Goal: Find contact information: Find phone

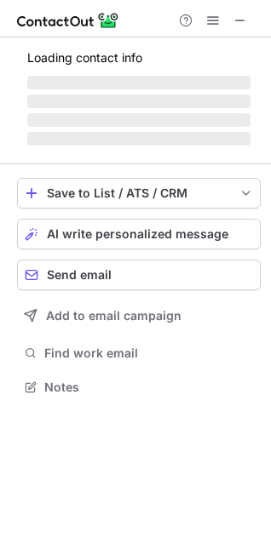
scroll to position [386, 271]
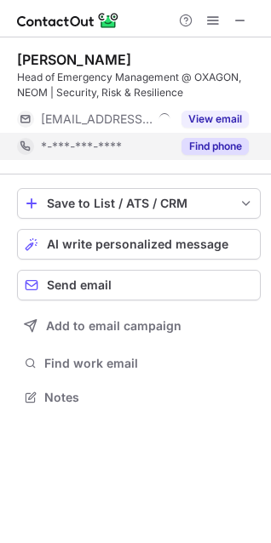
click at [172, 145] on div "Find phone" at bounding box center [209, 146] width 77 height 27
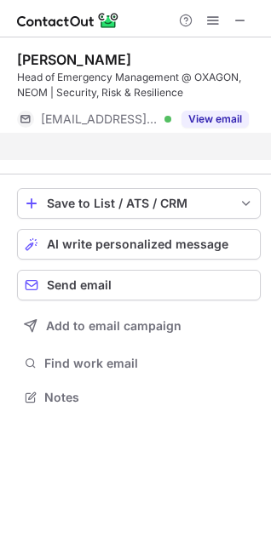
scroll to position [358, 271]
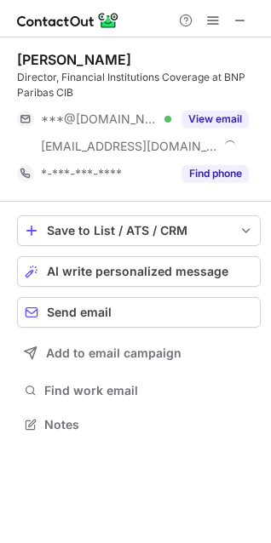
scroll to position [413, 271]
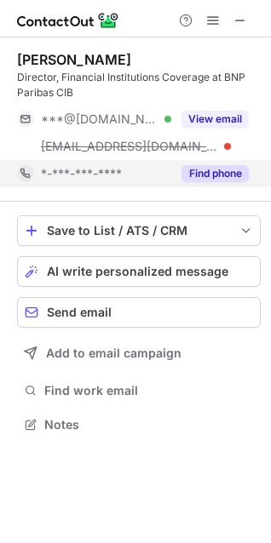
click at [219, 186] on div "Find phone" at bounding box center [209, 173] width 77 height 27
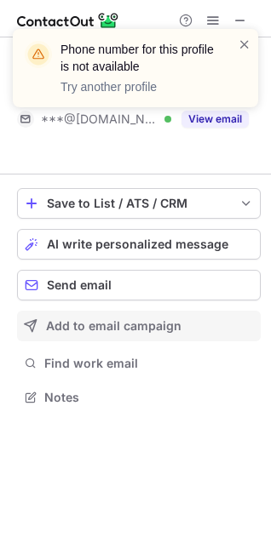
scroll to position [358, 271]
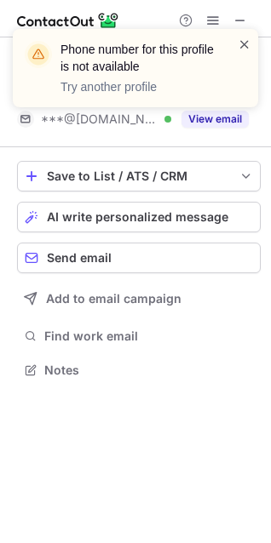
click at [238, 36] on span at bounding box center [245, 44] width 14 height 17
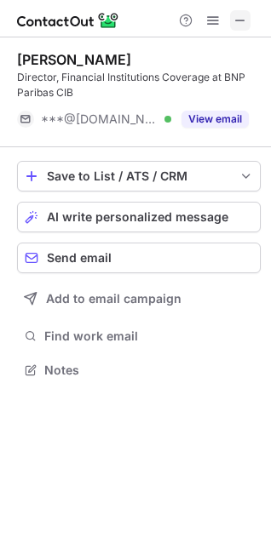
click at [230, 17] on div at bounding box center [213, 20] width 82 height 20
click at [230, 17] on button at bounding box center [240, 20] width 20 height 20
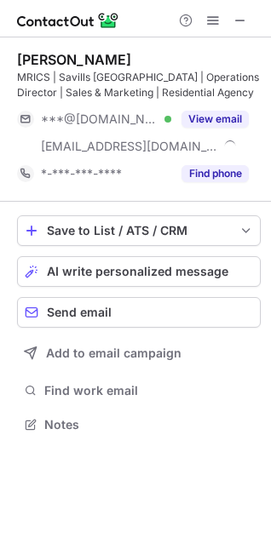
scroll to position [413, 271]
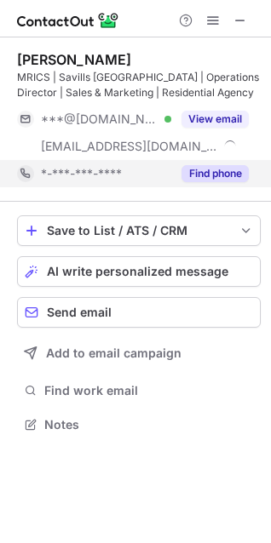
click at [234, 173] on button "Find phone" at bounding box center [214, 173] width 67 height 17
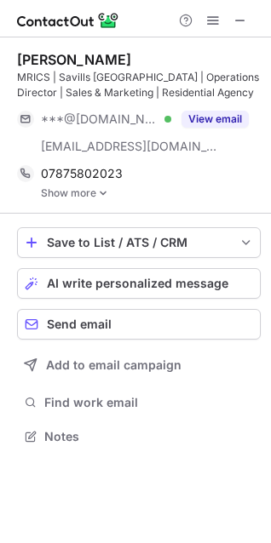
click at [54, 198] on link "Show more" at bounding box center [151, 193] width 220 height 12
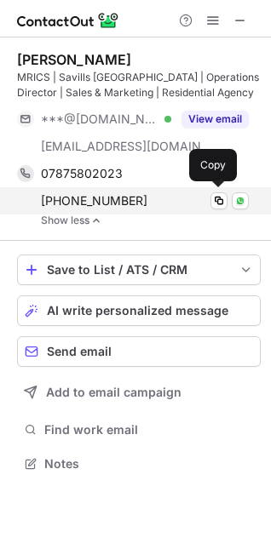
click at [186, 206] on div "+971509723530" at bounding box center [145, 200] width 208 height 15
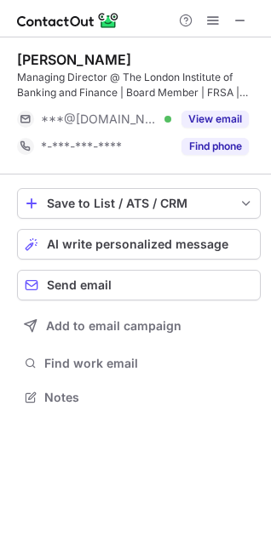
scroll to position [386, 271]
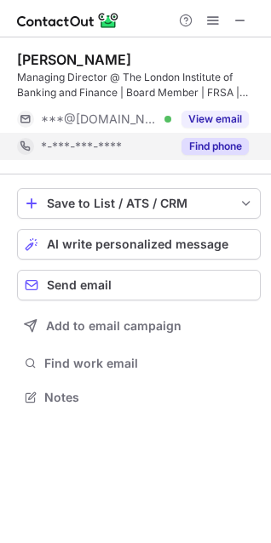
click at [232, 147] on button "Find phone" at bounding box center [214, 146] width 67 height 17
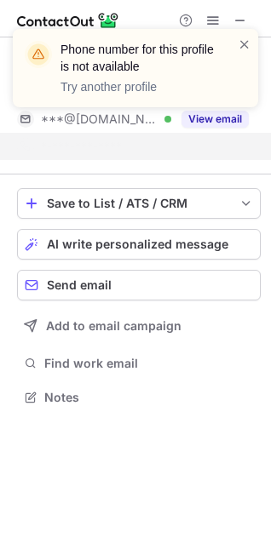
scroll to position [358, 271]
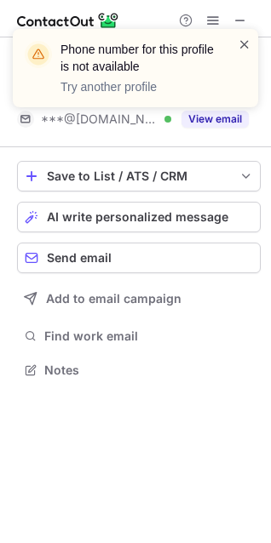
click at [239, 43] on span at bounding box center [245, 44] width 14 height 17
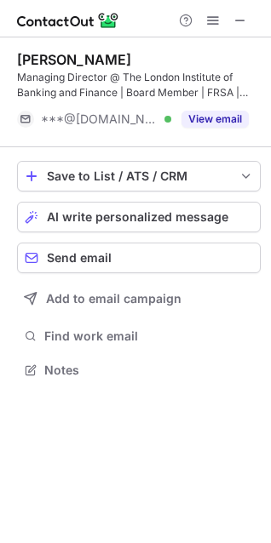
click at [230, 18] on div "Phone number for this profile is not available Try another profile" at bounding box center [135, 75] width 272 height 126
click at [233, 17] on span at bounding box center [240, 21] width 14 height 14
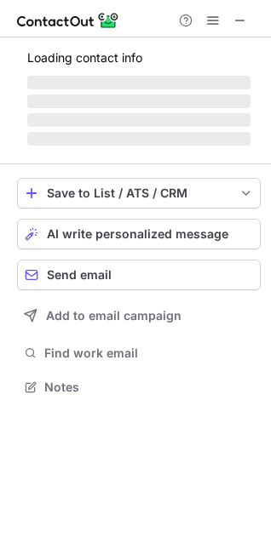
scroll to position [386, 271]
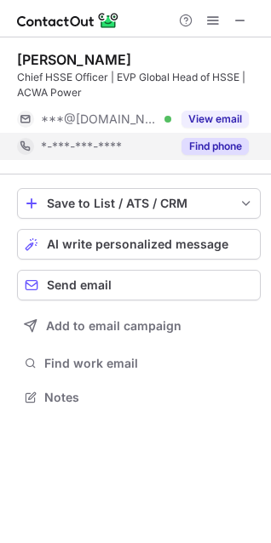
click at [208, 148] on button "Find phone" at bounding box center [214, 146] width 67 height 17
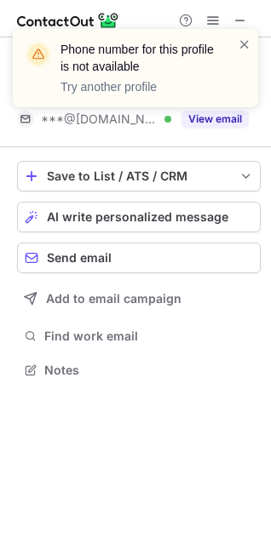
scroll to position [358, 271]
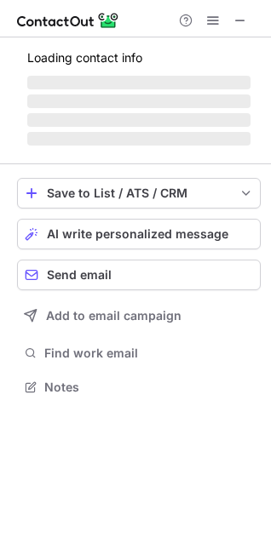
scroll to position [413, 271]
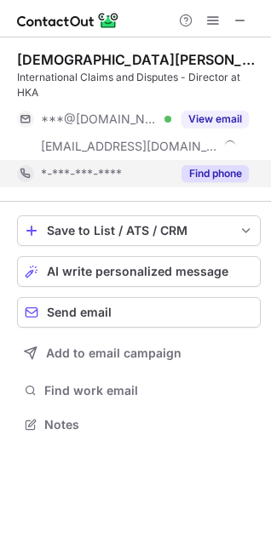
click at [203, 174] on button "Find phone" at bounding box center [214, 173] width 67 height 17
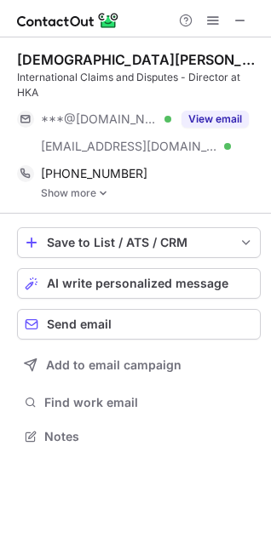
scroll to position [425, 271]
click at [63, 187] on link "Show more" at bounding box center [151, 193] width 220 height 12
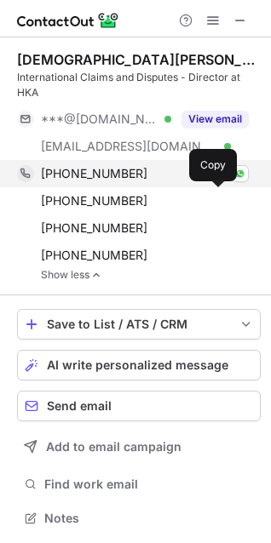
scroll to position [507, 259]
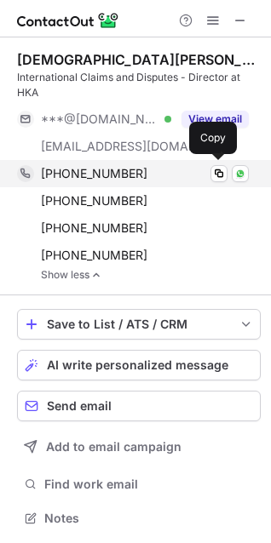
click at [137, 175] on div "+971506496730" at bounding box center [145, 173] width 208 height 15
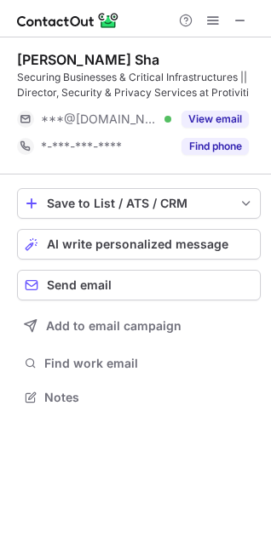
scroll to position [386, 271]
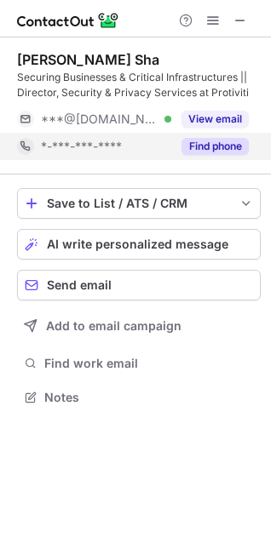
click at [202, 153] on button "Find phone" at bounding box center [214, 146] width 67 height 17
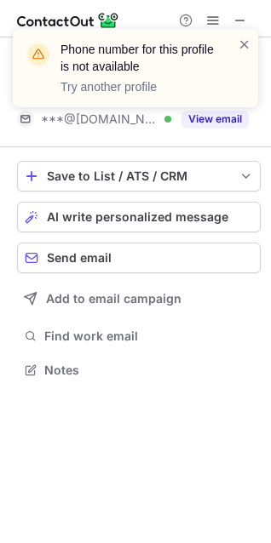
scroll to position [358, 271]
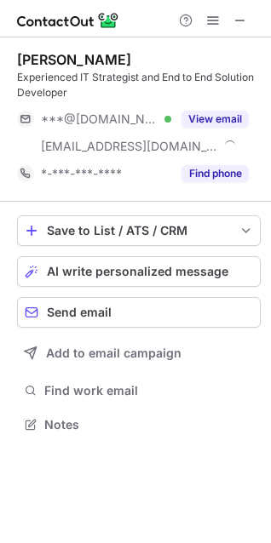
scroll to position [413, 271]
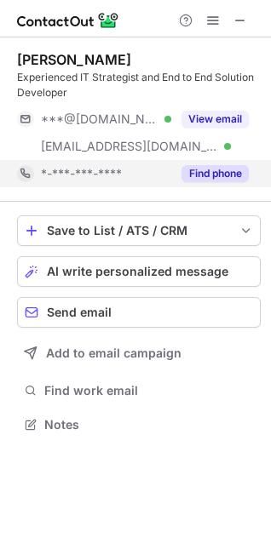
click at [223, 181] on button "Find phone" at bounding box center [214, 173] width 67 height 17
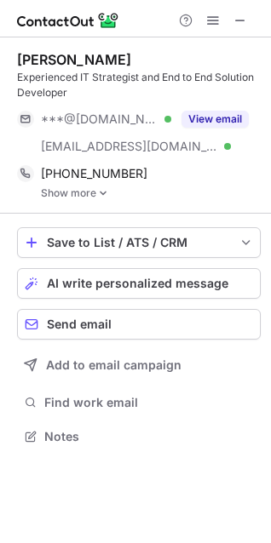
scroll to position [425, 271]
click at [70, 191] on link "Show more" at bounding box center [151, 193] width 220 height 12
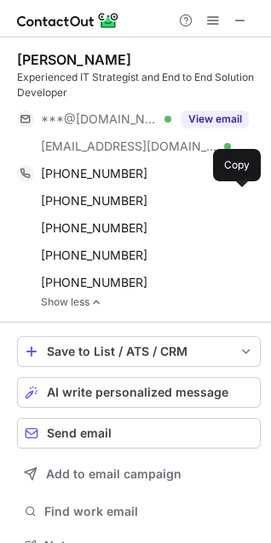
scroll to position [534, 259]
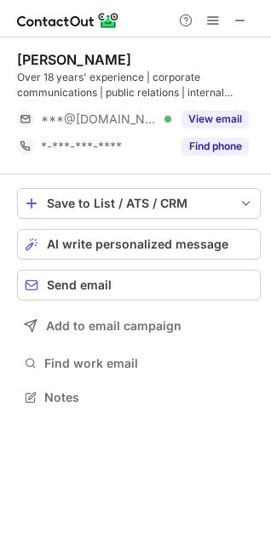
scroll to position [386, 271]
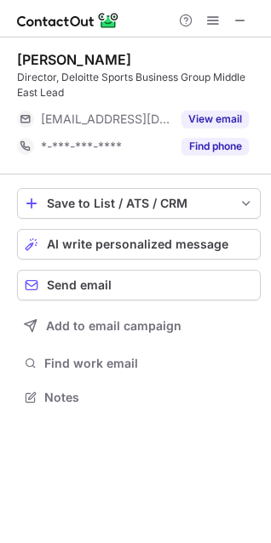
scroll to position [386, 271]
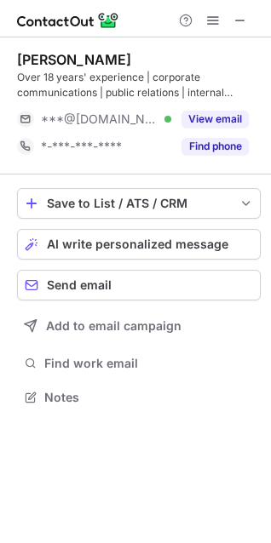
scroll to position [386, 271]
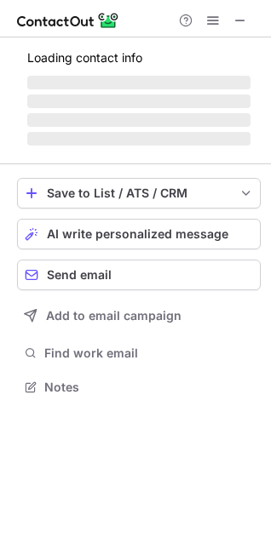
scroll to position [386, 271]
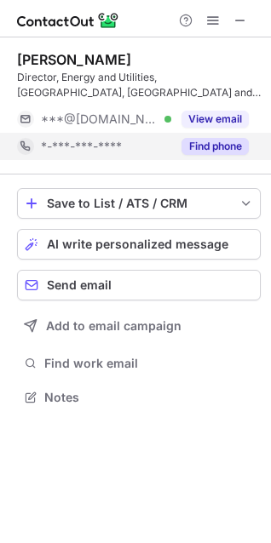
click at [232, 135] on div "Find phone" at bounding box center [209, 146] width 77 height 27
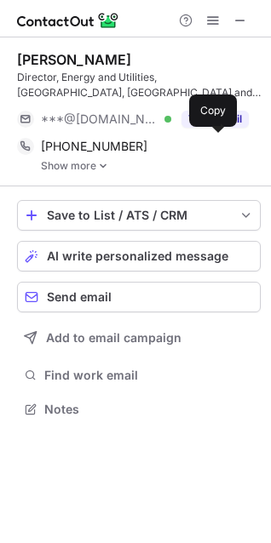
scroll to position [398, 271]
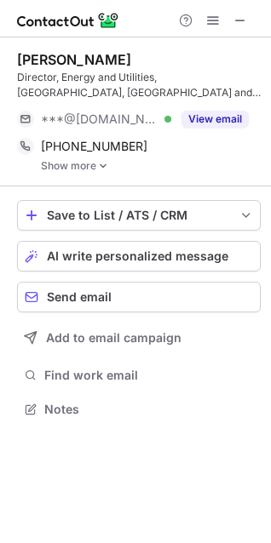
click at [83, 161] on link "Show more" at bounding box center [151, 166] width 220 height 12
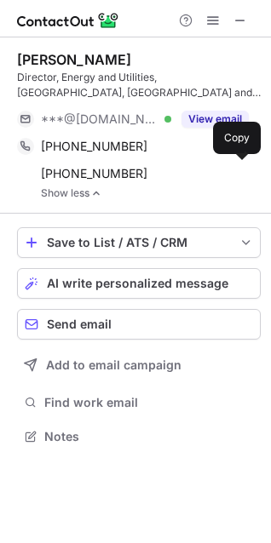
scroll to position [425, 271]
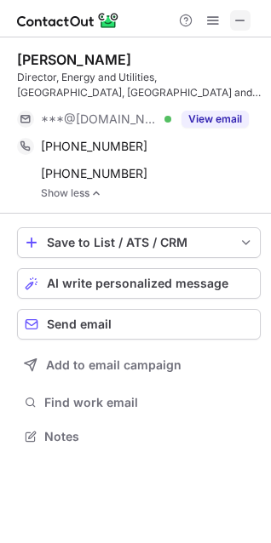
click at [245, 26] on span at bounding box center [240, 21] width 14 height 14
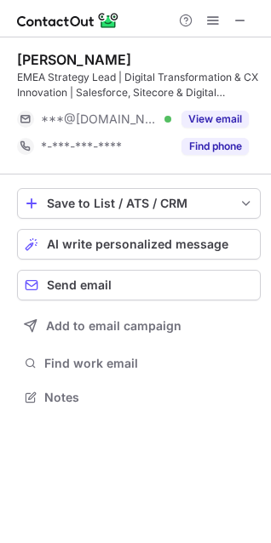
scroll to position [386, 271]
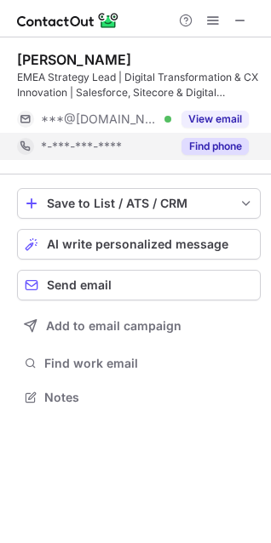
click at [243, 156] on div "Find phone" at bounding box center [209, 146] width 77 height 27
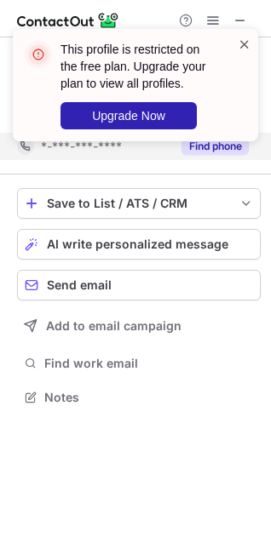
click at [244, 39] on span at bounding box center [245, 44] width 14 height 17
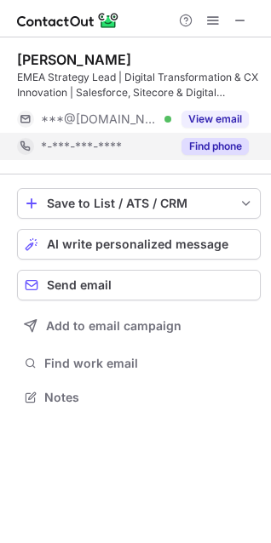
click at [215, 23] on div "This profile is restricted on the free plan. Upgrade your plan to view all prof…" at bounding box center [135, 92] width 272 height 160
click at [215, 23] on span at bounding box center [213, 21] width 14 height 14
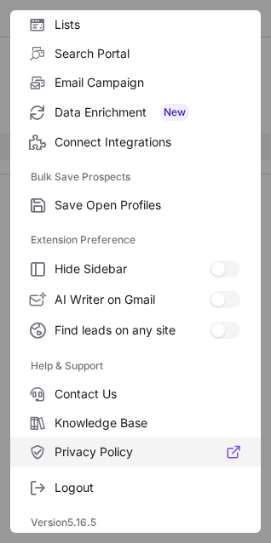
scroll to position [166, 0]
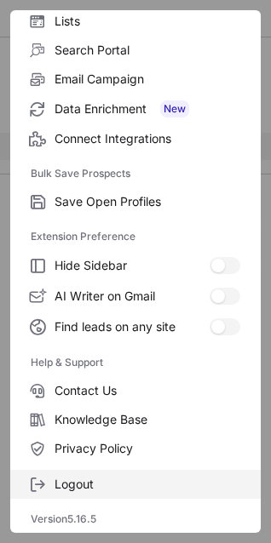
click at [128, 472] on label "Logout" at bounding box center [135, 484] width 250 height 29
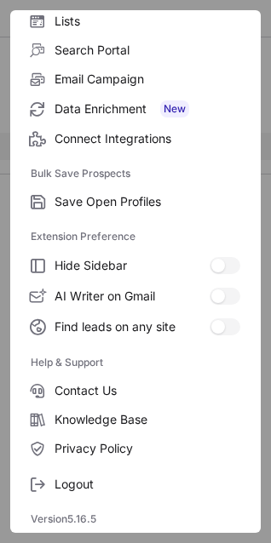
scroll to position [0, 0]
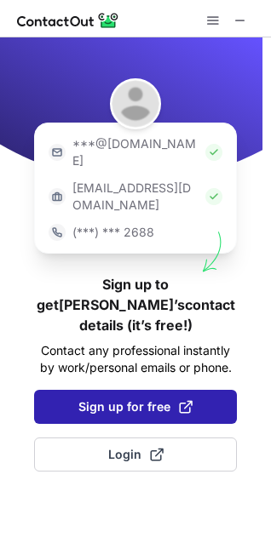
click at [169, 390] on button "Sign up for free" at bounding box center [135, 407] width 203 height 34
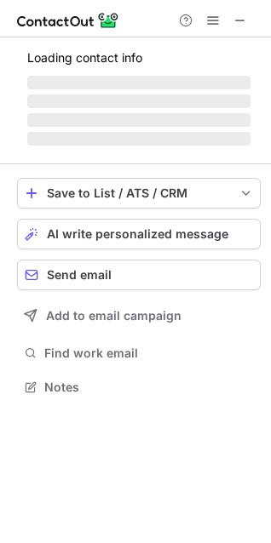
scroll to position [386, 271]
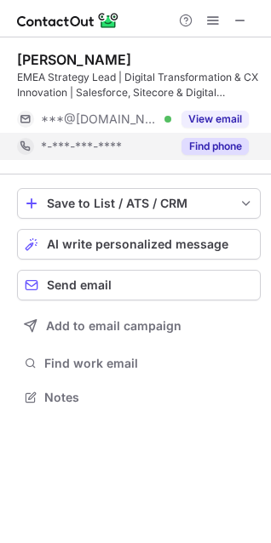
click at [236, 154] on button "Find phone" at bounding box center [214, 146] width 67 height 17
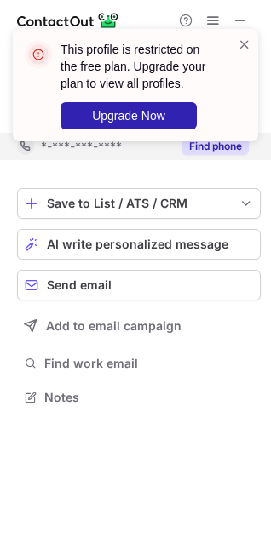
click at [220, 41] on div "This profile is restricted on the free plan. Upgrade your plan to view all prof…" at bounding box center [146, 85] width 172 height 89
click at [238, 37] on span at bounding box center [245, 44] width 14 height 17
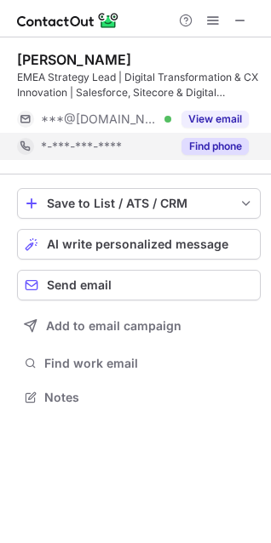
click at [215, 21] on span at bounding box center [213, 21] width 14 height 14
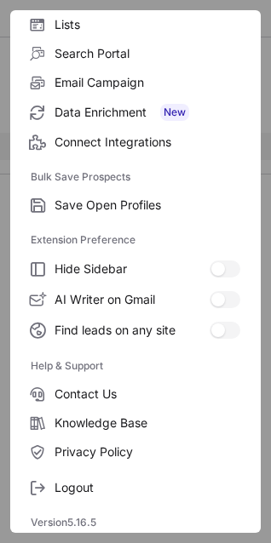
scroll to position [166, 0]
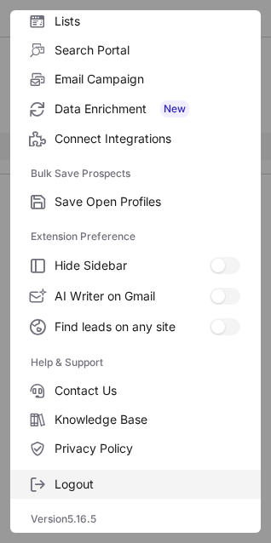
click at [129, 490] on span "Logout" at bounding box center [147, 484] width 186 height 15
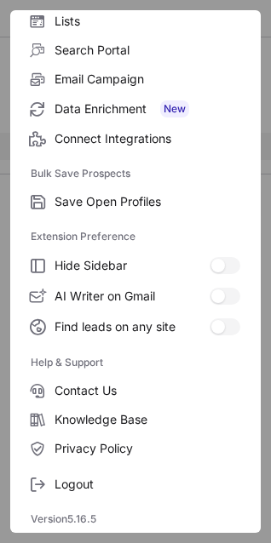
scroll to position [0, 0]
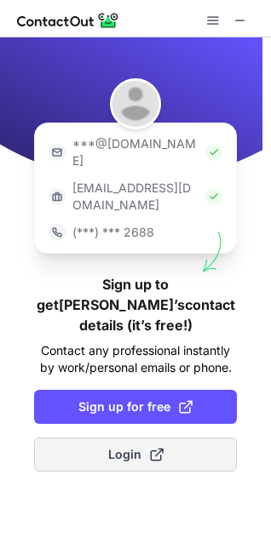
click at [178, 438] on button "Login" at bounding box center [135, 455] width 203 height 34
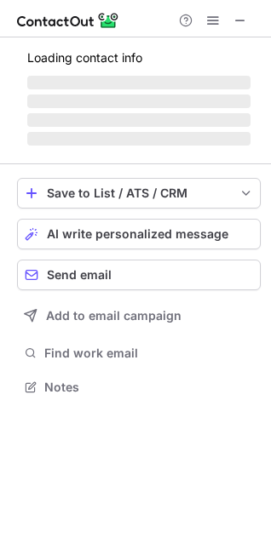
scroll to position [386, 271]
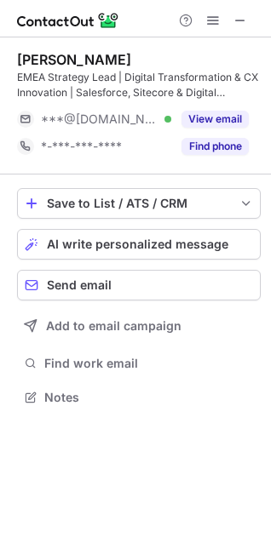
click at [243, 141] on button "Find phone" at bounding box center [214, 146] width 67 height 17
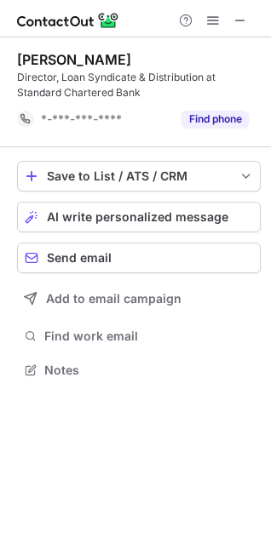
scroll to position [358, 271]
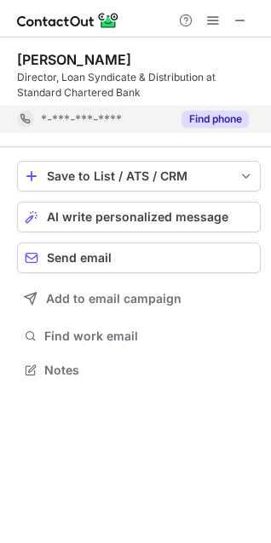
click at [204, 113] on button "Find phone" at bounding box center [214, 119] width 67 height 17
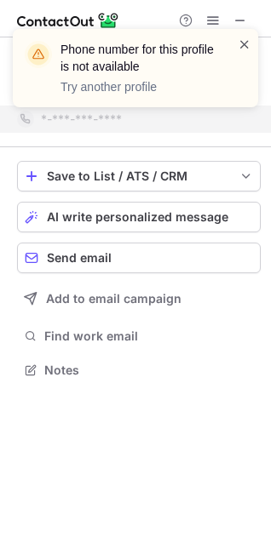
click at [238, 49] on div "Phone number for this profile is not available Try another profile" at bounding box center [135, 68] width 245 height 78
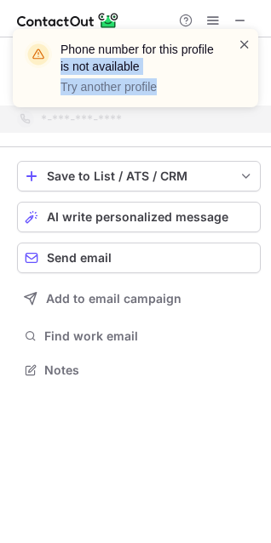
click at [240, 46] on span at bounding box center [245, 44] width 14 height 17
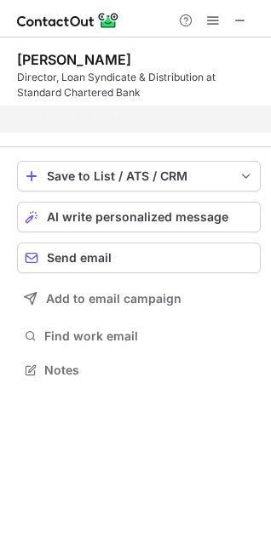
click at [233, 20] on div "Phone number for this profile is not available Try another profile" at bounding box center [135, 75] width 272 height 126
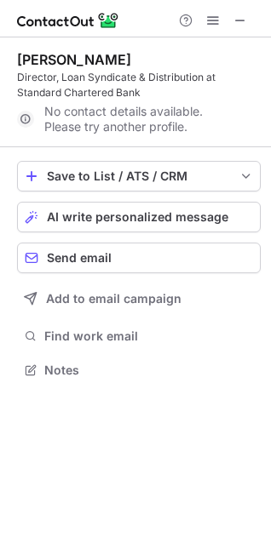
click at [233, 20] on span at bounding box center [240, 21] width 14 height 14
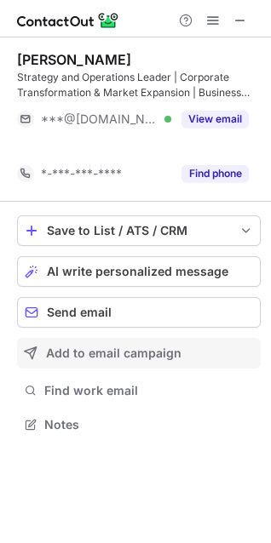
scroll to position [386, 271]
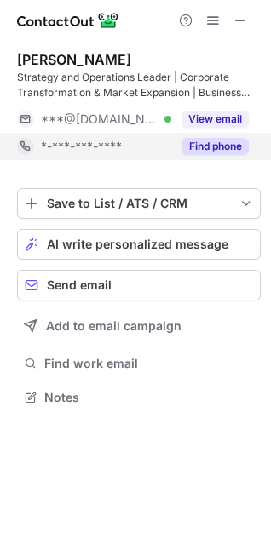
click at [194, 155] on div "Find phone" at bounding box center [209, 146] width 77 height 27
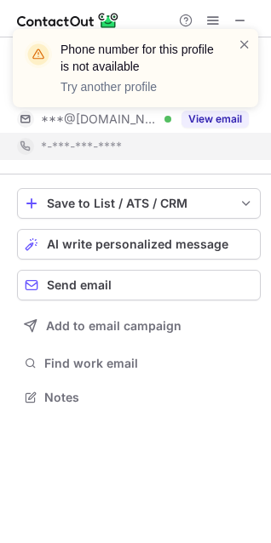
click at [270, 410] on div "[PERSON_NAME] Strategy and Operations Leader | Corporate Transformation & Marke…" at bounding box center [135, 230] width 271 height 386
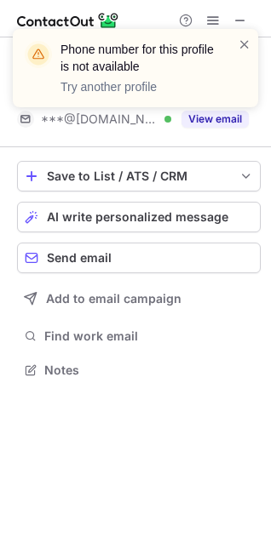
click at [244, 54] on div at bounding box center [245, 68] width 14 height 65
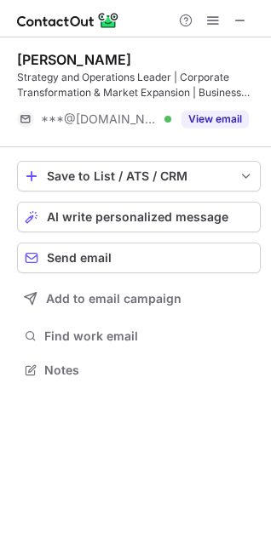
click at [243, 46] on span at bounding box center [245, 44] width 14 height 17
click at [235, 14] on span at bounding box center [240, 21] width 14 height 14
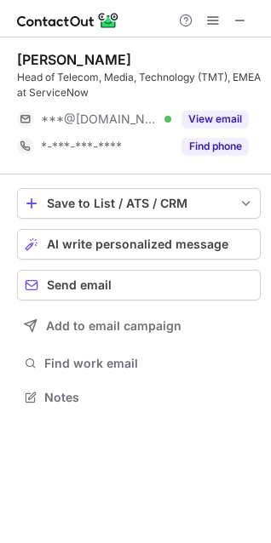
scroll to position [386, 271]
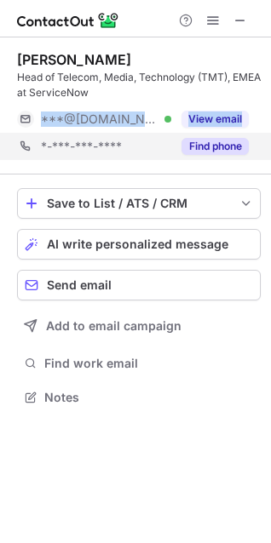
drag, startPoint x: 249, startPoint y: 126, endPoint x: 255, endPoint y: 148, distance: 22.9
click at [255, 148] on div "Elie A. Head of Telecom, Media, Technology (TMT), EMEA at ServiceNow ***@gmail.…" at bounding box center [138, 105] width 243 height 109
click at [242, 148] on button "Find phone" at bounding box center [214, 146] width 67 height 17
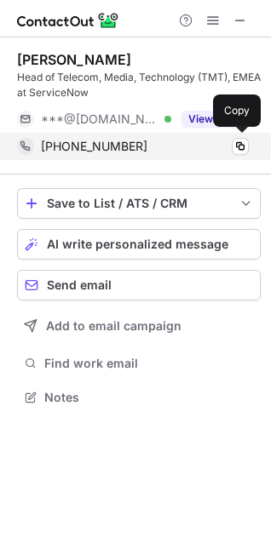
click at [208, 145] on div "+971556432232" at bounding box center [145, 146] width 208 height 15
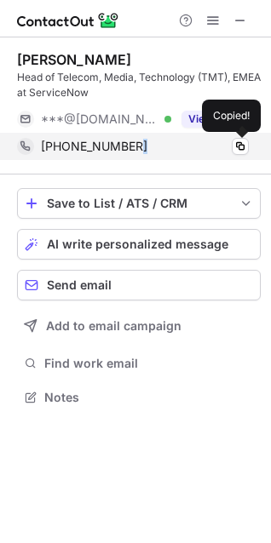
click at [208, 145] on div "+971556432232" at bounding box center [145, 146] width 208 height 15
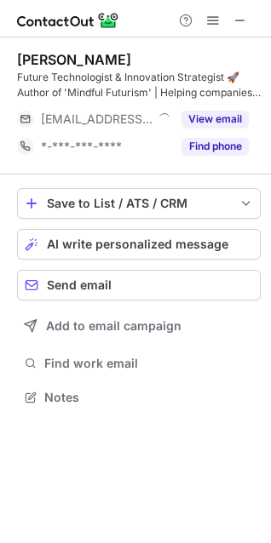
scroll to position [386, 271]
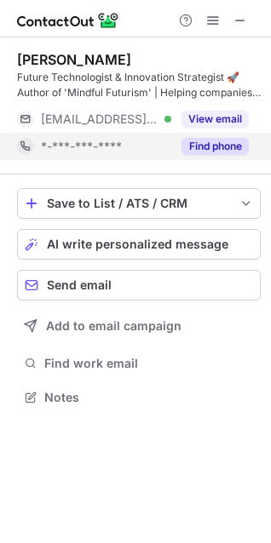
click at [220, 159] on div "Find phone" at bounding box center [209, 146] width 77 height 27
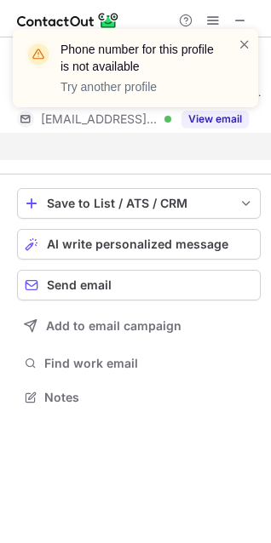
scroll to position [358, 271]
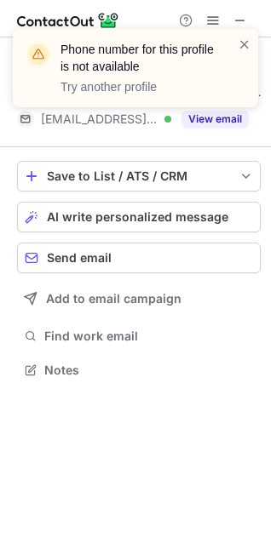
click at [232, 47] on div "Phone number for this profile is not available Try another profile" at bounding box center [129, 68] width 218 height 65
click at [240, 47] on span at bounding box center [245, 44] width 14 height 17
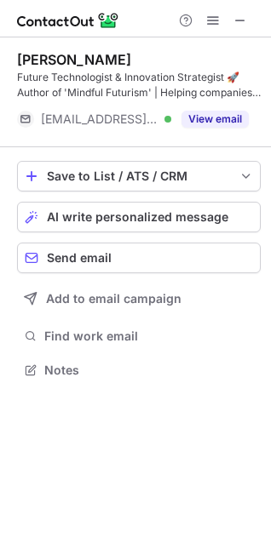
drag, startPoint x: 238, startPoint y: 29, endPoint x: 233, endPoint y: 20, distance: 10.7
click at [238, 28] on div "Phone number for this profile is not available Try another profile" at bounding box center [135, 75] width 272 height 126
click at [232, 19] on button at bounding box center [240, 20] width 20 height 20
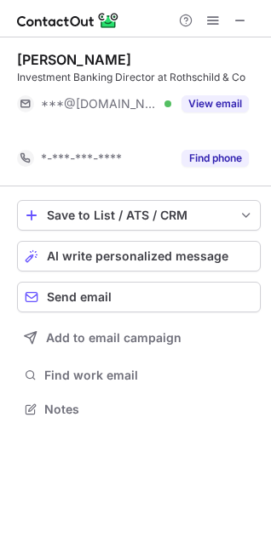
scroll to position [370, 271]
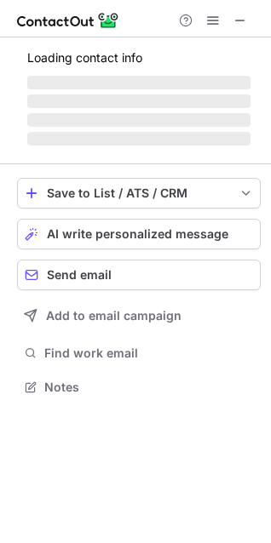
scroll to position [375, 271]
click at [248, 21] on button at bounding box center [240, 20] width 20 height 20
click at [238, 22] on span at bounding box center [240, 21] width 14 height 14
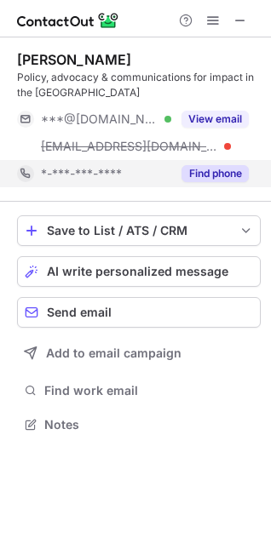
click at [217, 172] on button "Find phone" at bounding box center [214, 173] width 67 height 17
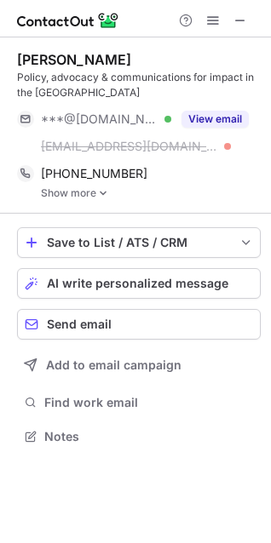
scroll to position [425, 271]
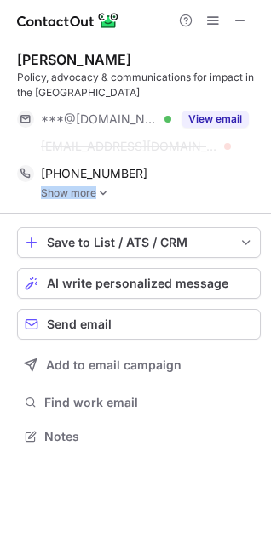
click at [98, 195] on link "Show more" at bounding box center [151, 193] width 220 height 12
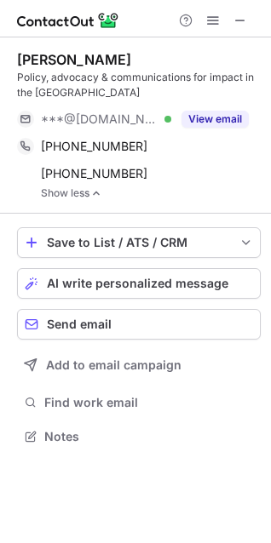
click at [171, 58] on div "Iman Alice Yashruti" at bounding box center [138, 59] width 243 height 17
click at [234, 17] on span at bounding box center [240, 21] width 14 height 14
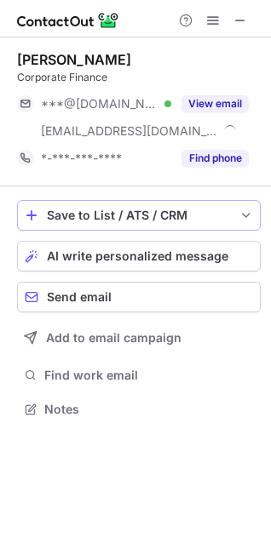
scroll to position [398, 271]
click at [212, 21] on span at bounding box center [213, 21] width 14 height 14
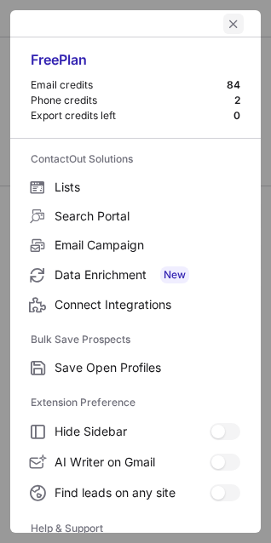
click at [227, 15] on div at bounding box center [213, 20] width 82 height 20
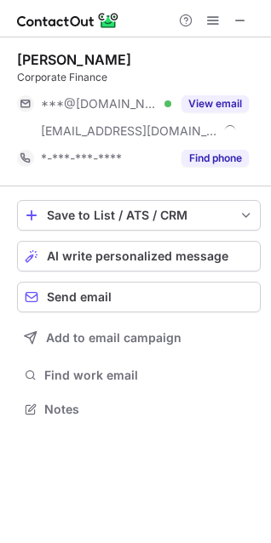
click at [222, 31] on div at bounding box center [135, 18] width 271 height 37
click at [216, 24] on span at bounding box center [213, 21] width 14 height 14
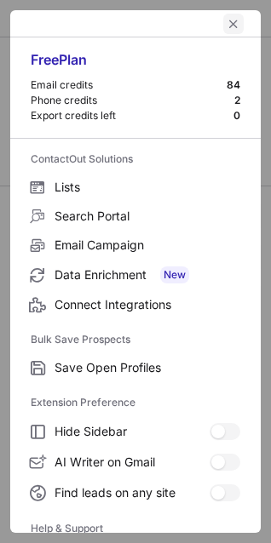
click at [228, 16] on button "left-button" at bounding box center [233, 24] width 20 height 20
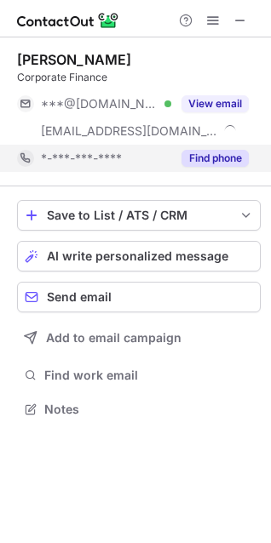
click at [209, 149] on div "Find phone" at bounding box center [209, 158] width 77 height 27
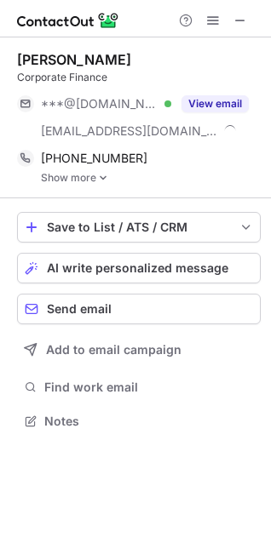
click at [94, 184] on div "Aimee Homer Corporate Finance ***@hotmail.com Verified ***@carbonholdings.net V…" at bounding box center [138, 117] width 243 height 161
click at [102, 172] on img at bounding box center [103, 178] width 10 height 12
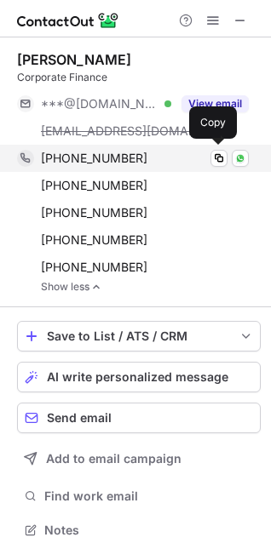
click at [110, 163] on span "+971527633329" at bounding box center [94, 158] width 106 height 15
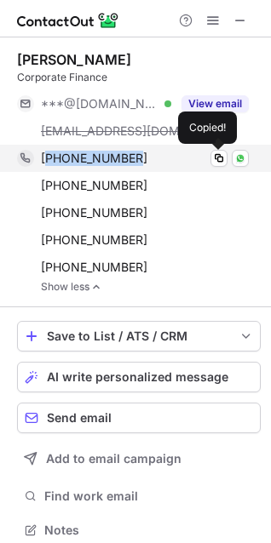
click at [110, 163] on span "+971527633329" at bounding box center [94, 158] width 106 height 15
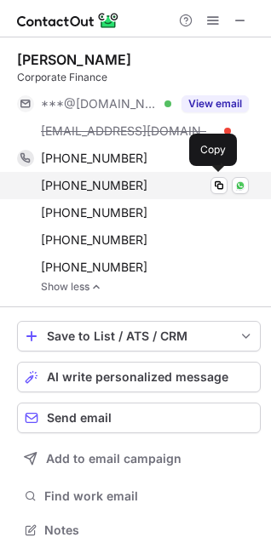
click at [155, 193] on div "+971555435087 Copy WhatsApp" at bounding box center [133, 185] width 232 height 27
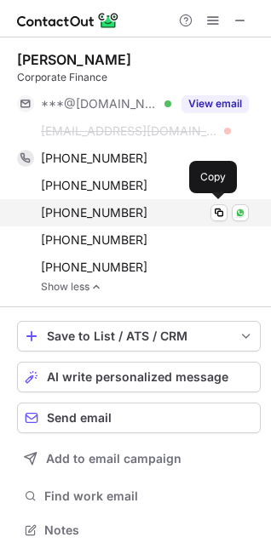
click at [98, 209] on span "+971561748368" at bounding box center [94, 212] width 106 height 15
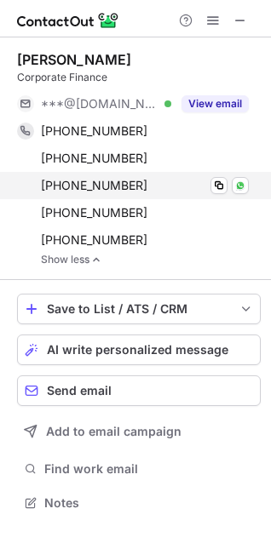
scroll to position [491, 271]
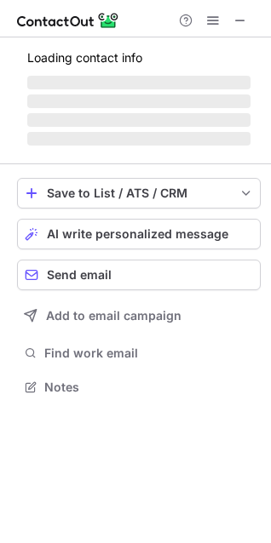
scroll to position [440, 271]
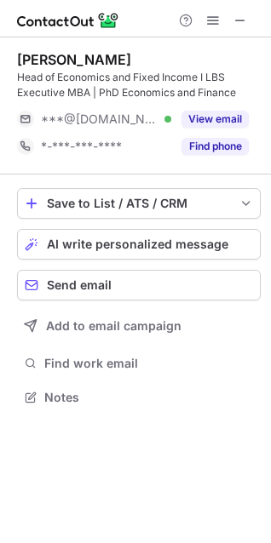
scroll to position [386, 271]
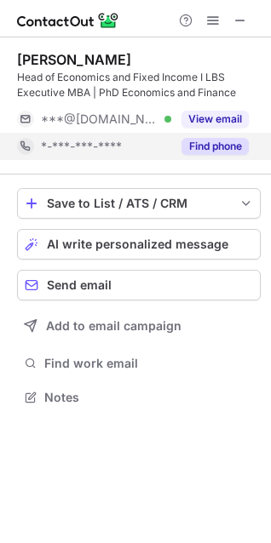
click at [231, 136] on div "Find phone" at bounding box center [209, 146] width 77 height 27
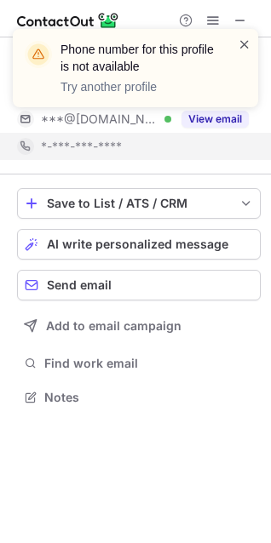
click at [242, 44] on span at bounding box center [245, 44] width 14 height 17
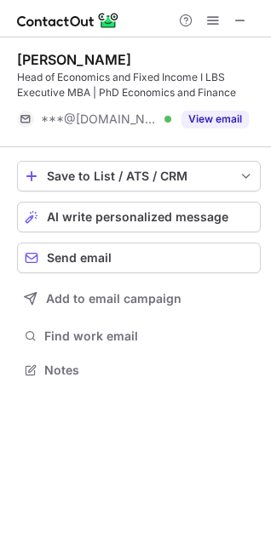
scroll to position [358, 271]
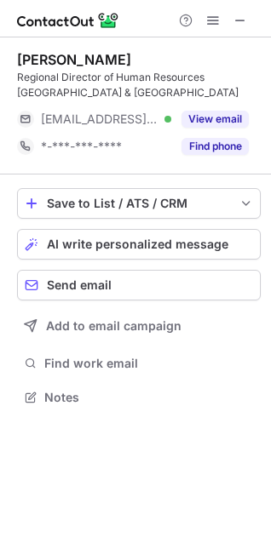
scroll to position [386, 271]
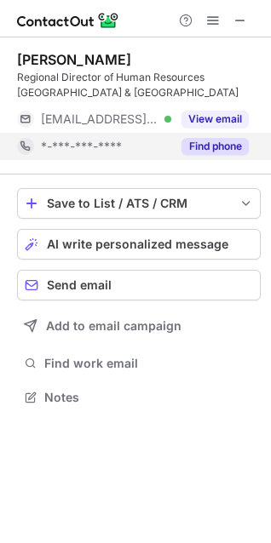
click at [214, 157] on div "Find phone" at bounding box center [209, 146] width 77 height 27
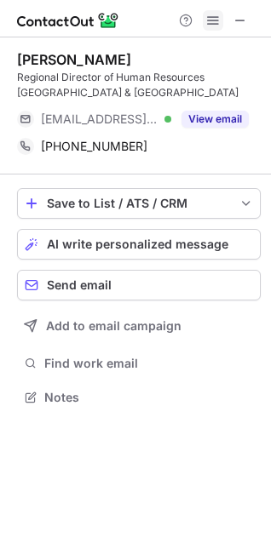
click at [218, 14] on span at bounding box center [213, 21] width 14 height 14
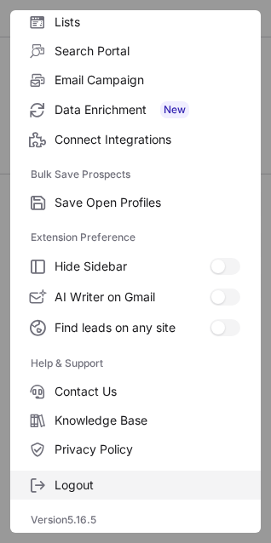
scroll to position [166, 0]
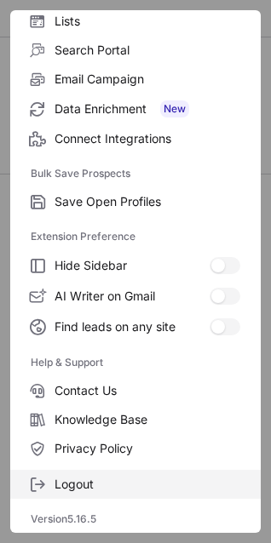
click at [63, 491] on span "Logout" at bounding box center [147, 484] width 186 height 15
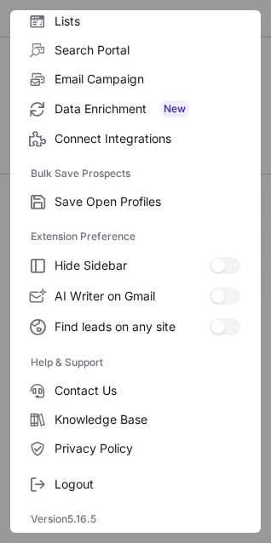
scroll to position [0, 0]
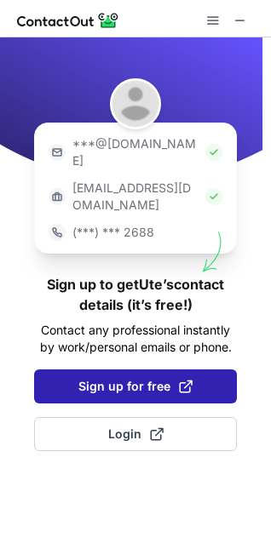
click at [151, 378] on span "Sign up for free" at bounding box center [135, 386] width 114 height 17
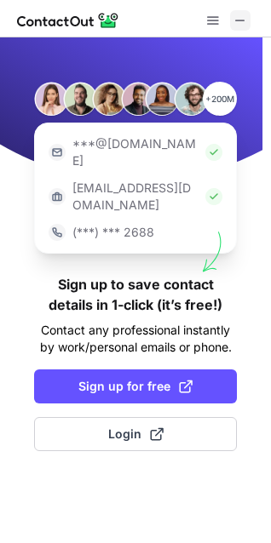
click at [235, 20] on span at bounding box center [240, 21] width 14 height 14
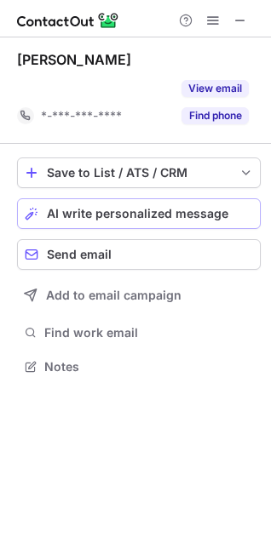
scroll to position [328, 271]
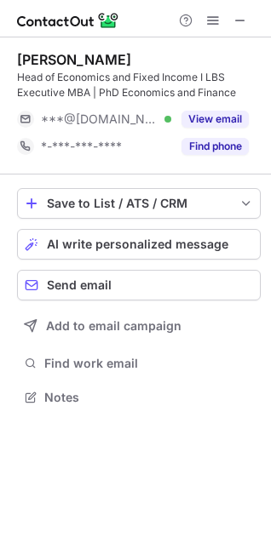
scroll to position [386, 271]
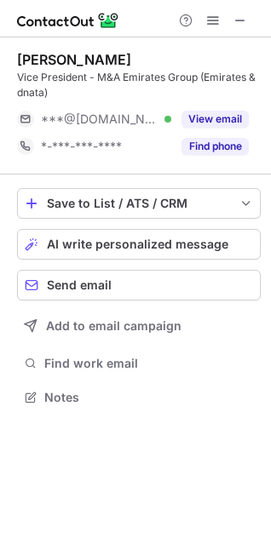
scroll to position [386, 271]
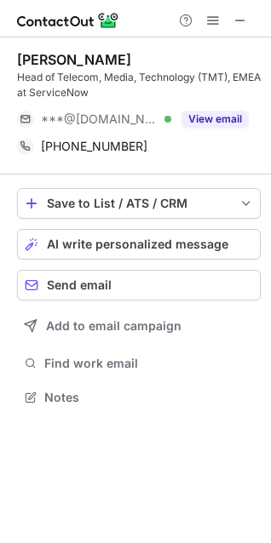
scroll to position [386, 271]
click at [77, 93] on div "Head of Telecom, Media, Technology (TMT), EMEA at ServiceNow" at bounding box center [138, 85] width 243 height 31
copy div "ServiceNow"
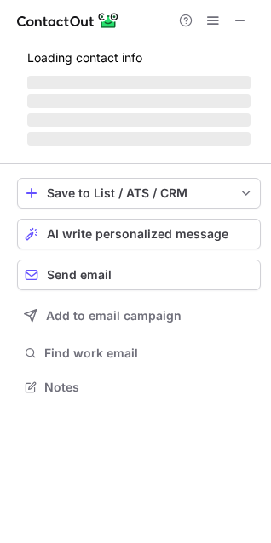
scroll to position [413, 271]
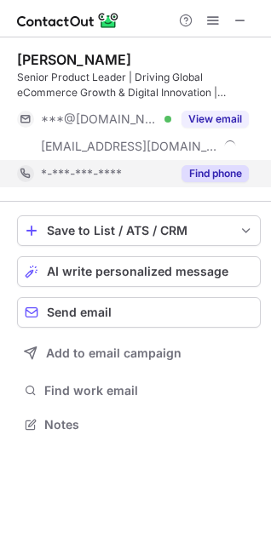
click at [200, 175] on button "Find phone" at bounding box center [214, 173] width 67 height 17
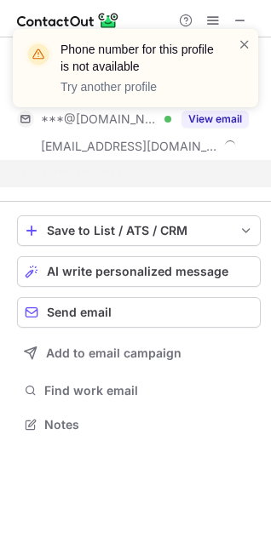
scroll to position [386, 271]
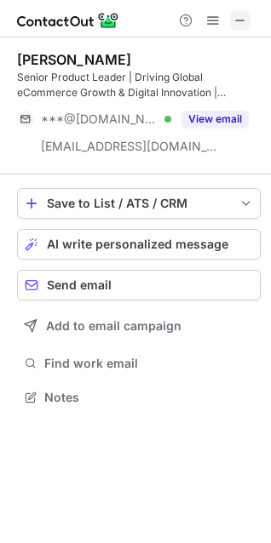
click at [234, 26] on span at bounding box center [240, 21] width 14 height 14
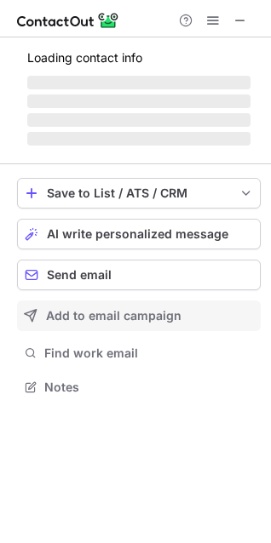
scroll to position [370, 271]
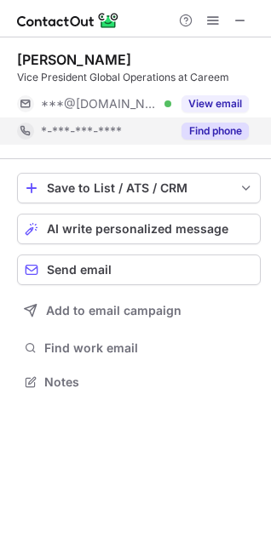
click at [236, 135] on button "Find phone" at bounding box center [214, 131] width 67 height 17
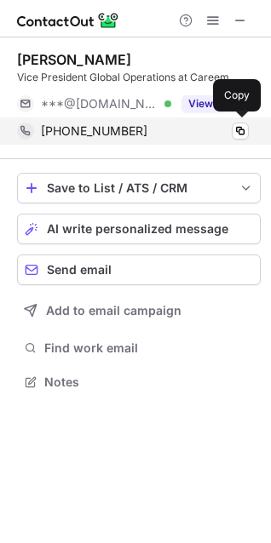
click at [226, 129] on div "[PHONE_NUMBER]" at bounding box center [145, 130] width 208 height 15
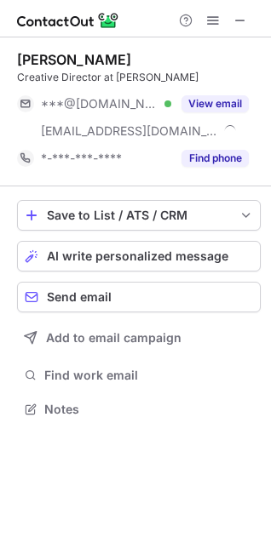
scroll to position [398, 271]
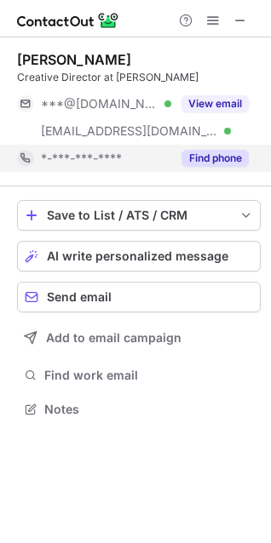
click at [184, 168] on div "Find phone" at bounding box center [209, 158] width 77 height 27
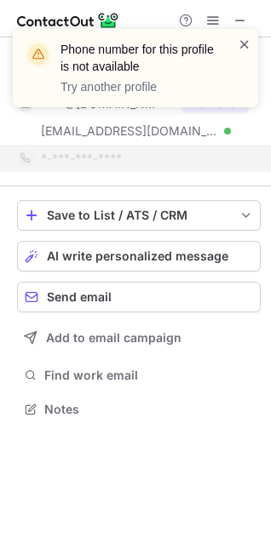
click at [243, 45] on span at bounding box center [245, 44] width 14 height 17
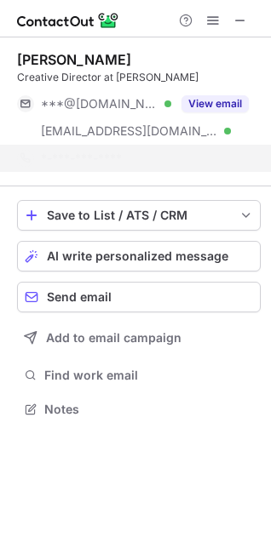
click at [236, 14] on div "Phone number for this profile is not available Try another profile" at bounding box center [135, 75] width 272 height 126
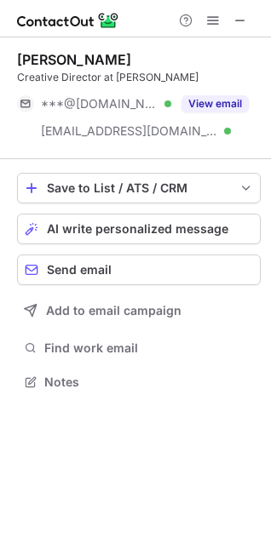
scroll to position [370, 271]
click at [236, 14] on span at bounding box center [240, 21] width 14 height 14
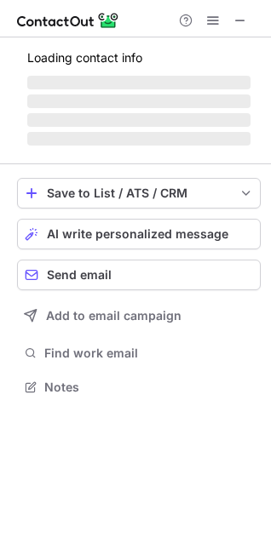
scroll to position [398, 271]
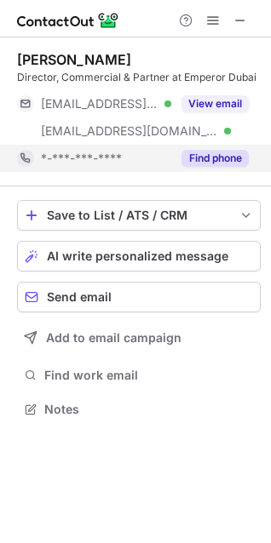
click at [200, 164] on button "Find phone" at bounding box center [214, 158] width 67 height 17
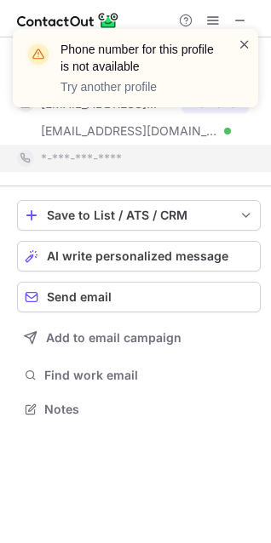
click at [240, 43] on span at bounding box center [245, 44] width 14 height 17
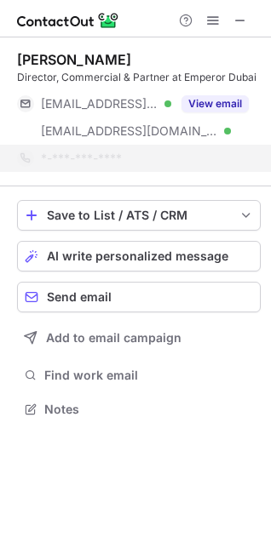
click at [243, 42] on span at bounding box center [245, 44] width 14 height 17
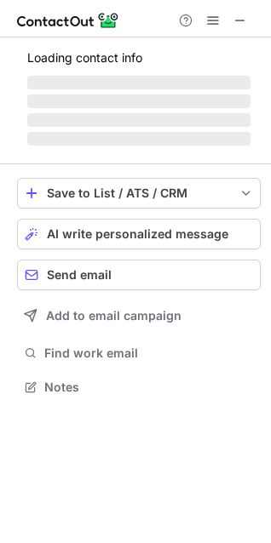
scroll to position [370, 271]
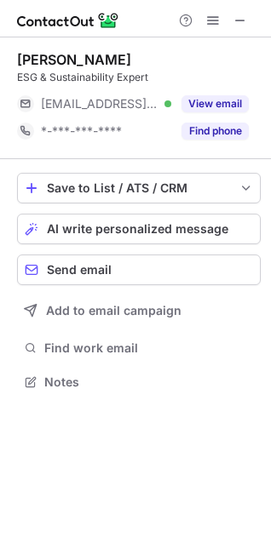
click at [233, 150] on div "[PERSON_NAME] ESG & Sustainability Expert [EMAIL_ADDRESS][DOMAIN_NAME] Verified…" at bounding box center [138, 98] width 243 height 122
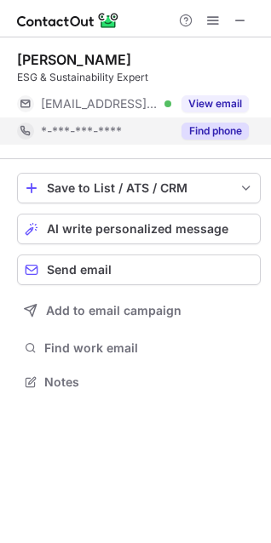
click at [217, 135] on button "Find phone" at bounding box center [214, 131] width 67 height 17
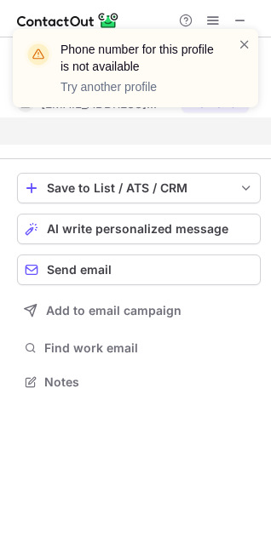
scroll to position [343, 271]
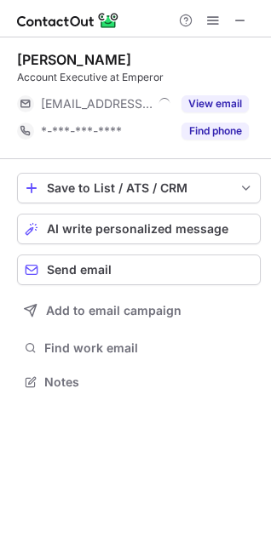
scroll to position [370, 271]
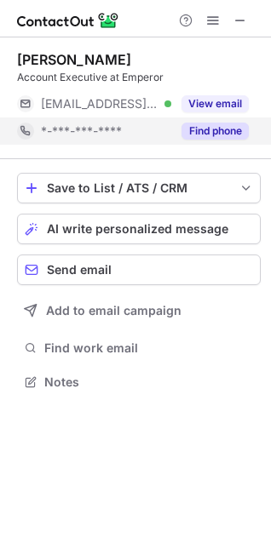
click at [226, 132] on button "Find phone" at bounding box center [214, 131] width 67 height 17
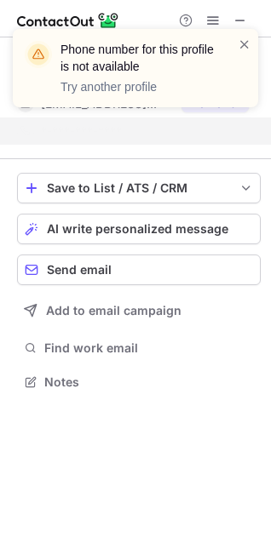
scroll to position [343, 271]
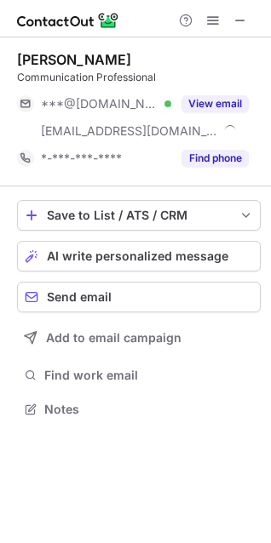
scroll to position [398, 271]
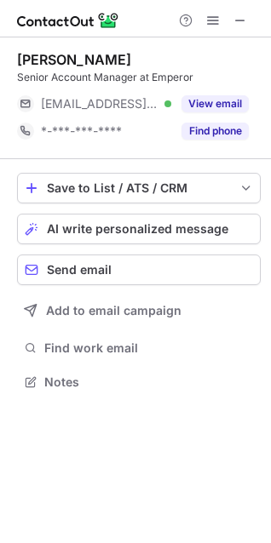
scroll to position [370, 271]
click at [237, 26] on span at bounding box center [240, 21] width 14 height 14
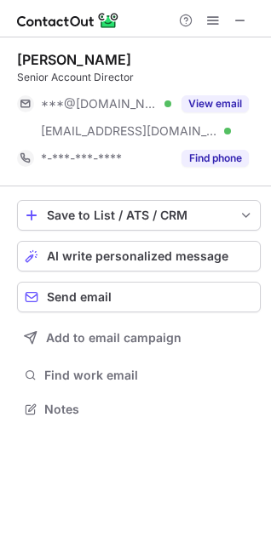
scroll to position [398, 271]
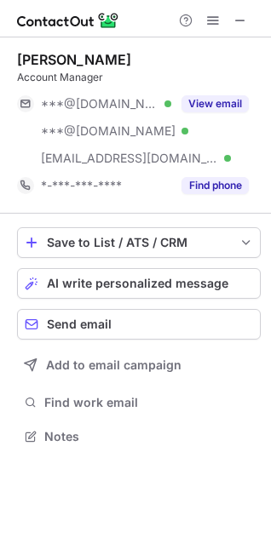
scroll to position [425, 271]
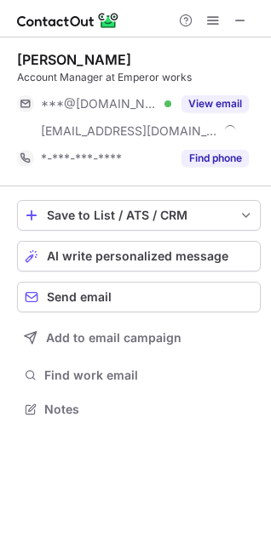
scroll to position [398, 271]
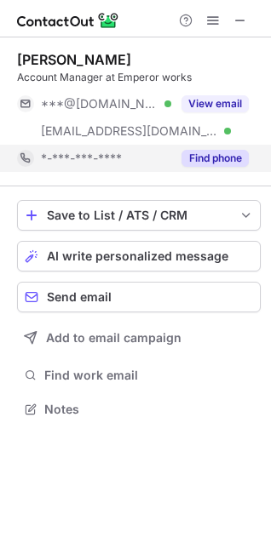
click at [220, 148] on div "Find phone" at bounding box center [209, 158] width 77 height 27
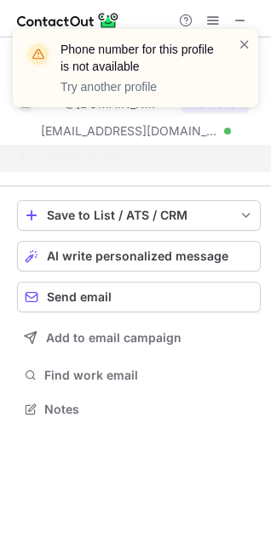
click at [267, 431] on div "Ismail Mostafa Account Manager at Emperor works ***@gmail.com Verified ***@empe…" at bounding box center [135, 236] width 271 height 398
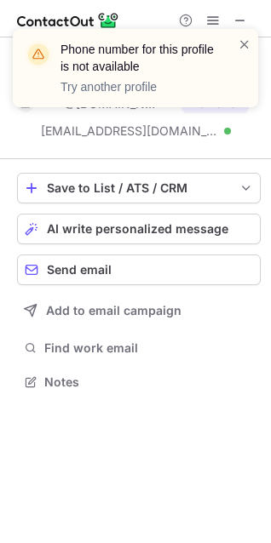
scroll to position [370, 271]
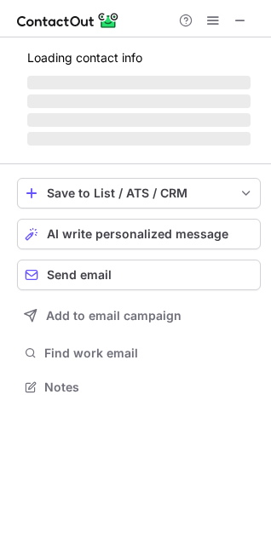
scroll to position [398, 271]
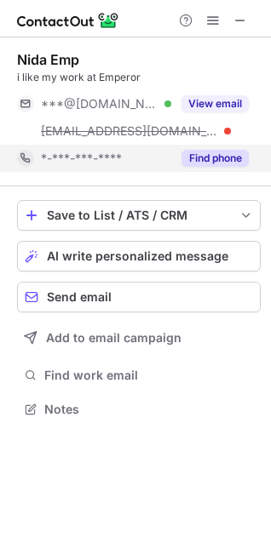
click at [169, 150] on div "*-***-***-****" at bounding box center [94, 158] width 154 height 27
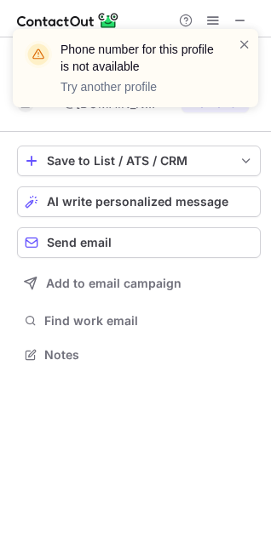
scroll to position [343, 271]
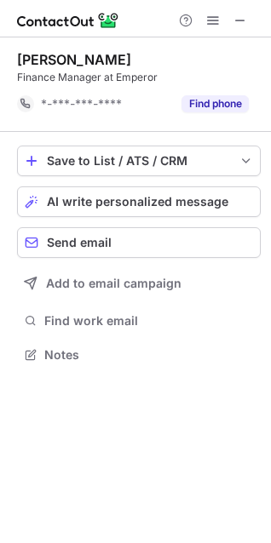
scroll to position [343, 271]
click at [235, 123] on div "[PERSON_NAME] Finance Manager at Emperor *-***-***-**** Find phone" at bounding box center [138, 84] width 243 height 94
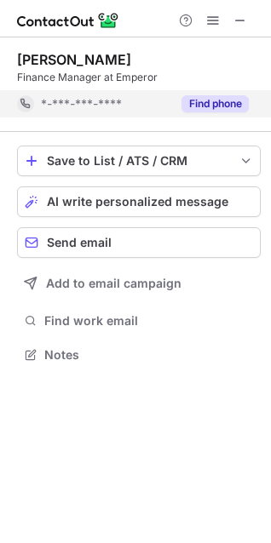
click at [230, 116] on div "Find phone" at bounding box center [209, 103] width 77 height 27
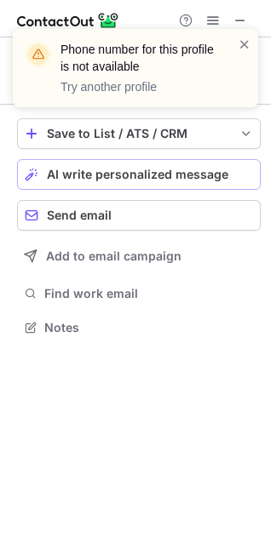
scroll to position [316, 271]
click at [237, 51] on div "Phone number for this profile is not available Try another profile" at bounding box center [129, 68] width 218 height 65
click at [242, 39] on span at bounding box center [245, 44] width 14 height 17
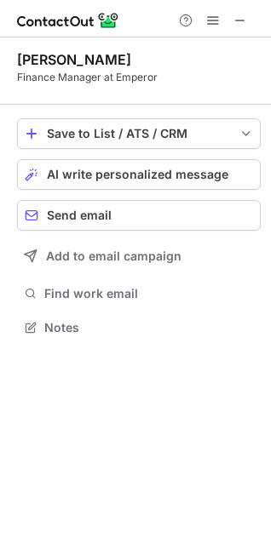
click at [243, 21] on div "Phone number for this profile is not available Try another profile" at bounding box center [135, 29] width 272 height 34
click at [232, 14] on button at bounding box center [240, 20] width 20 height 20
click at [232, 24] on button at bounding box center [240, 20] width 20 height 20
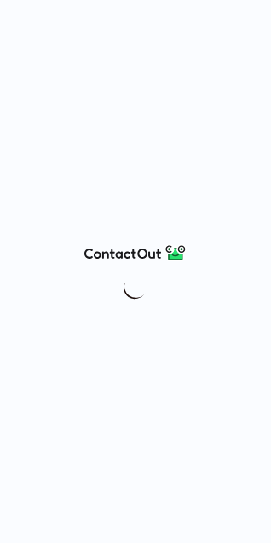
click at [64, 144] on div at bounding box center [135, 271] width 271 height 543
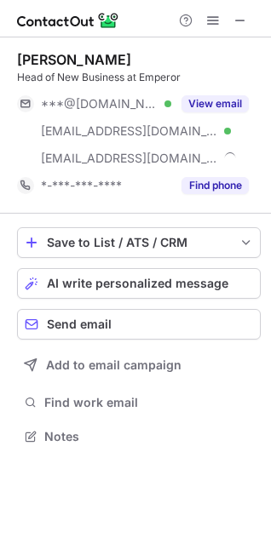
scroll to position [425, 271]
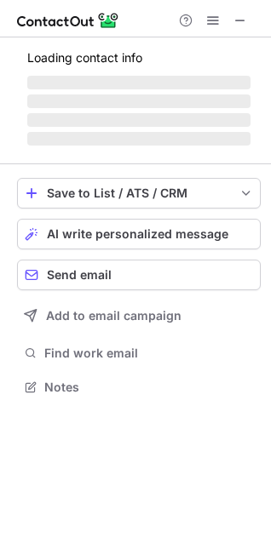
scroll to position [413, 271]
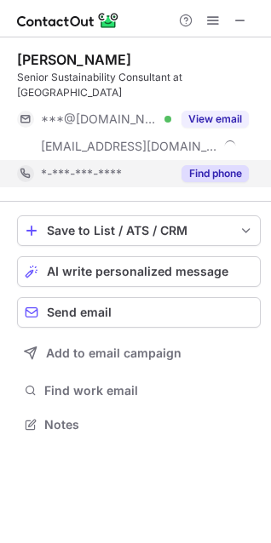
click at [226, 171] on button "Find phone" at bounding box center [214, 173] width 67 height 17
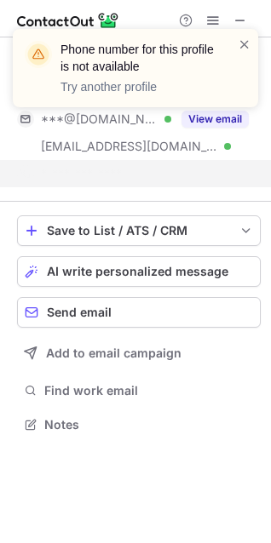
scroll to position [386, 271]
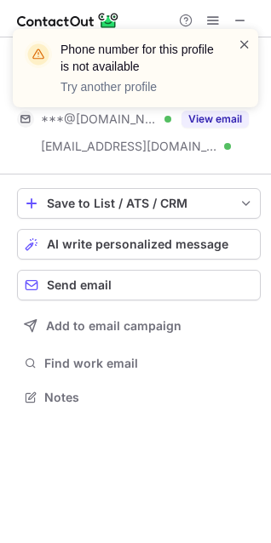
click at [238, 38] on span at bounding box center [245, 44] width 14 height 17
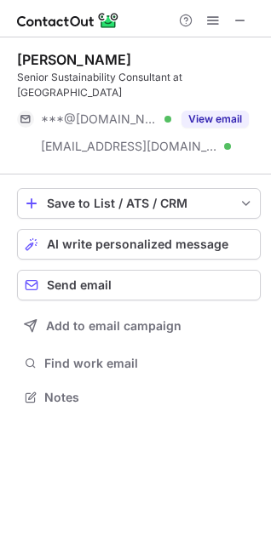
click at [243, 38] on span at bounding box center [245, 44] width 14 height 17
click at [243, 18] on div "Phone number for this profile is not available Try another profile" at bounding box center [135, 75] width 272 height 126
click at [243, 18] on span at bounding box center [240, 21] width 14 height 14
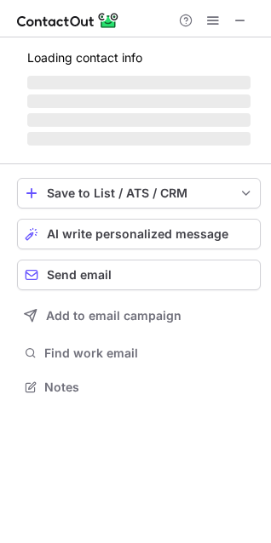
scroll to position [398, 271]
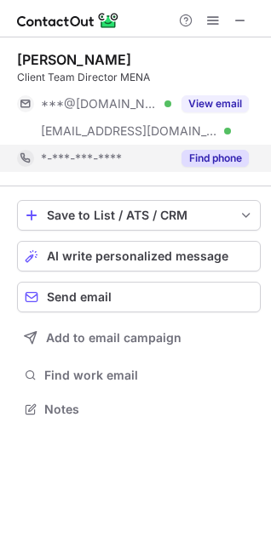
click at [203, 159] on button "Find phone" at bounding box center [214, 158] width 67 height 17
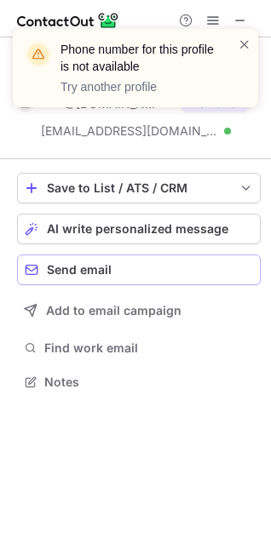
scroll to position [370, 271]
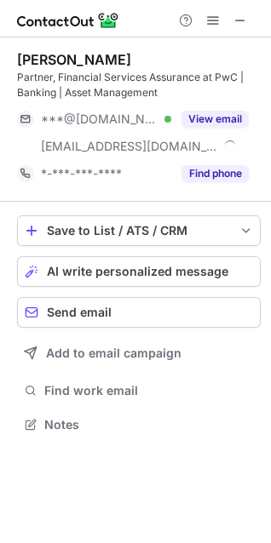
scroll to position [413, 271]
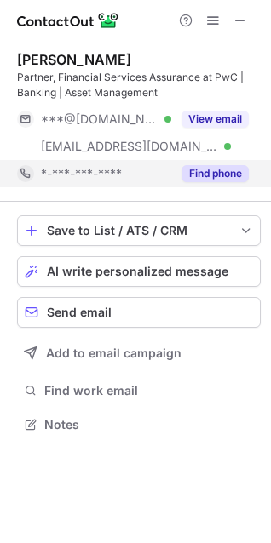
click at [216, 176] on button "Find phone" at bounding box center [214, 173] width 67 height 17
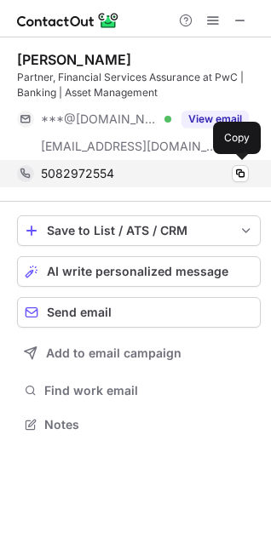
click at [180, 179] on div "5082972554" at bounding box center [145, 173] width 208 height 15
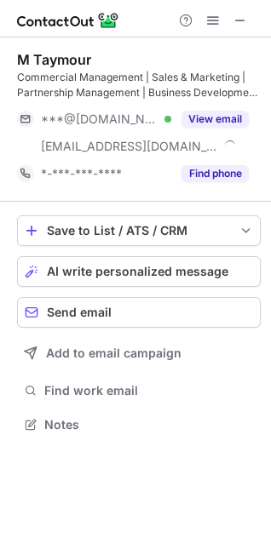
scroll to position [413, 271]
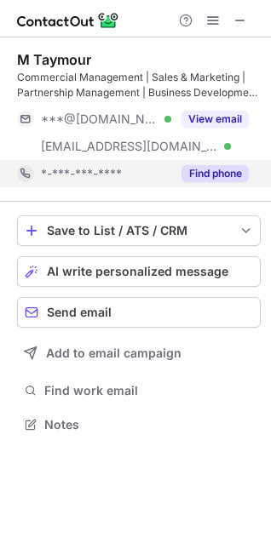
click at [232, 169] on button "Find phone" at bounding box center [214, 173] width 67 height 17
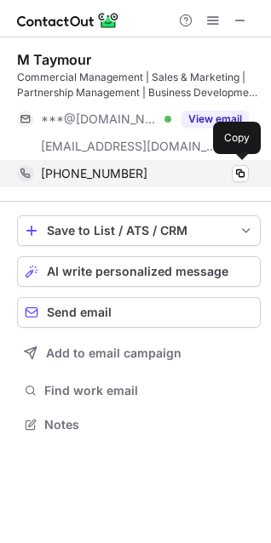
click at [198, 182] on div "[PHONE_NUMBER] Copy" at bounding box center [133, 173] width 232 height 27
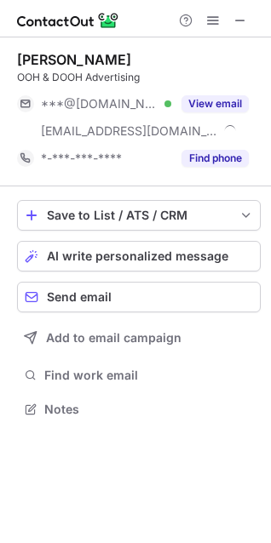
scroll to position [398, 271]
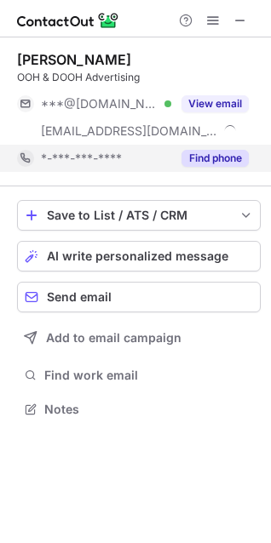
click at [215, 147] on div "Find phone" at bounding box center [209, 158] width 77 height 27
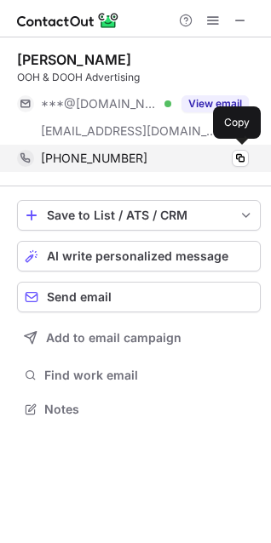
click at [201, 160] on div "+971507883591" at bounding box center [145, 158] width 208 height 15
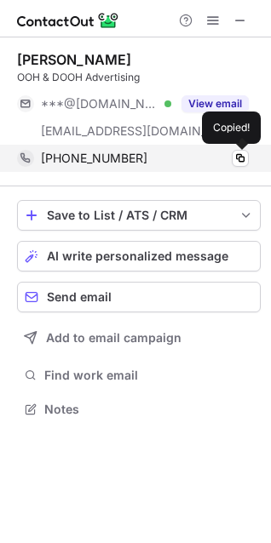
click at [201, 160] on div "+971507883591" at bounding box center [145, 158] width 208 height 15
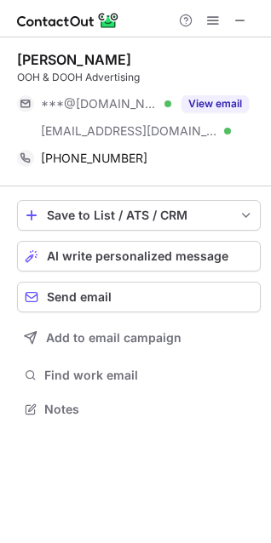
click at [18, 47] on div "Mariam Shawky OOH & DOOH Advertising ***@gmail.com Verified ***@mediaworld.ae V…" at bounding box center [138, 111] width 243 height 149
click at [26, 57] on div "Mariam Shawky" at bounding box center [74, 59] width 114 height 17
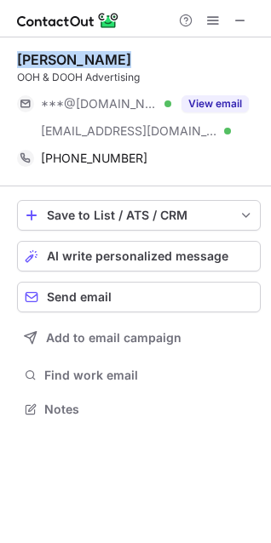
drag, startPoint x: 26, startPoint y: 57, endPoint x: 101, endPoint y: 56, distance: 74.9
click at [101, 56] on div "Mariam Shawky" at bounding box center [74, 59] width 114 height 17
copy div "Mariam Shawky"
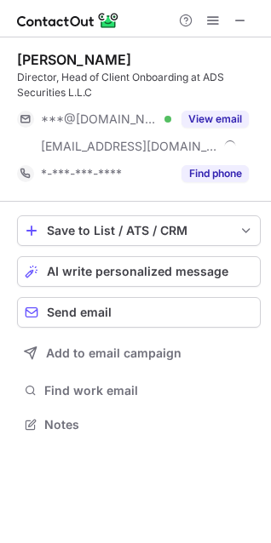
scroll to position [413, 271]
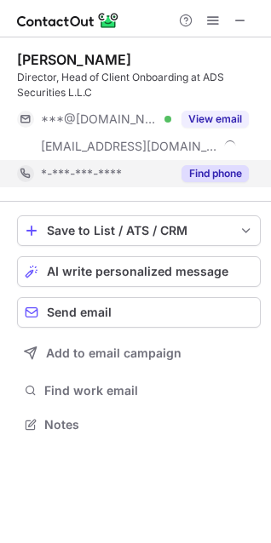
click at [196, 184] on div "Find phone" at bounding box center [209, 173] width 77 height 27
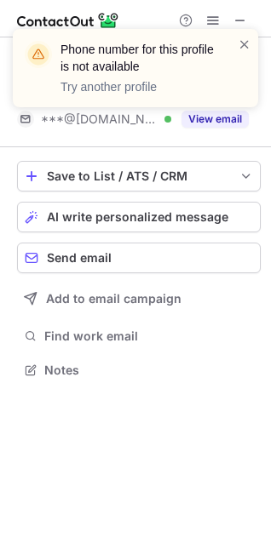
scroll to position [358, 271]
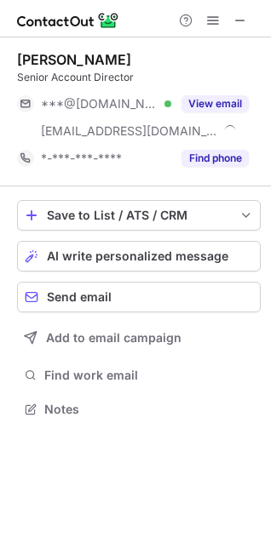
scroll to position [398, 271]
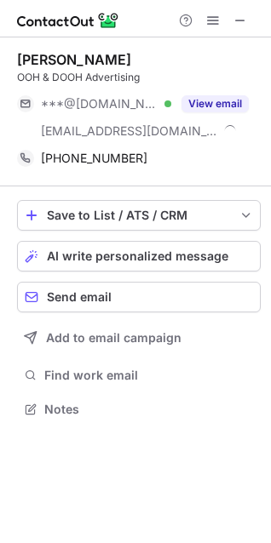
scroll to position [398, 271]
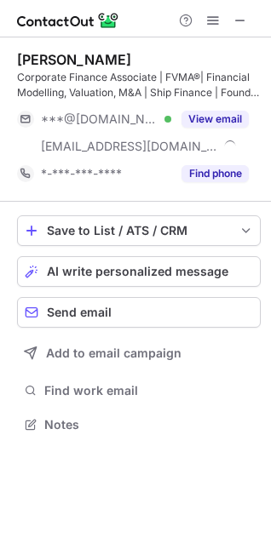
scroll to position [413, 271]
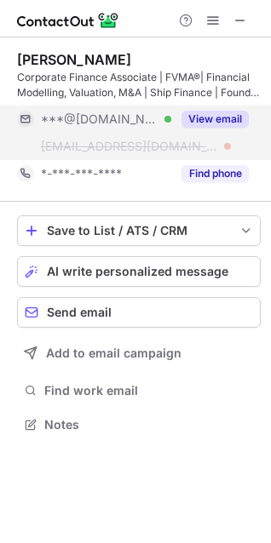
click at [223, 159] on div "***@[DOMAIN_NAME] Verified [EMAIL_ADDRESS][DOMAIN_NAME] View email" at bounding box center [138, 133] width 243 height 54
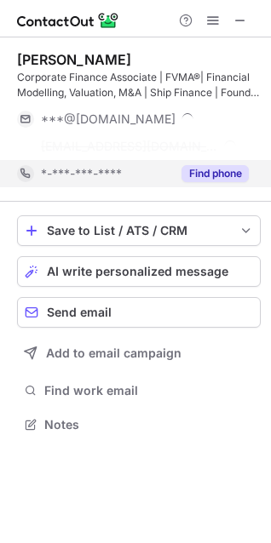
click at [215, 166] on button "Find phone" at bounding box center [214, 173] width 67 height 17
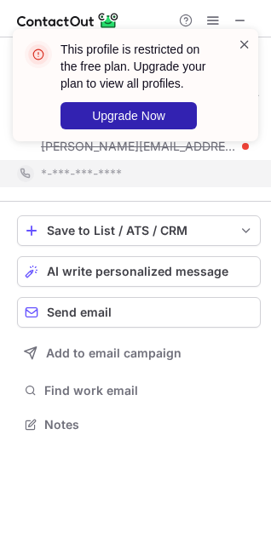
click at [241, 49] on span at bounding box center [245, 44] width 14 height 17
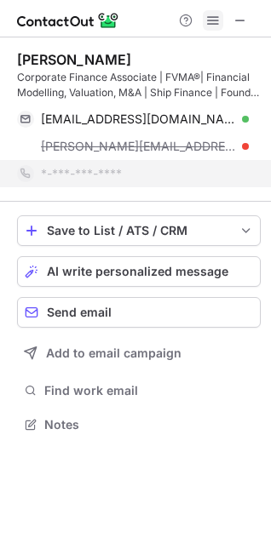
click at [219, 14] on span at bounding box center [213, 21] width 14 height 14
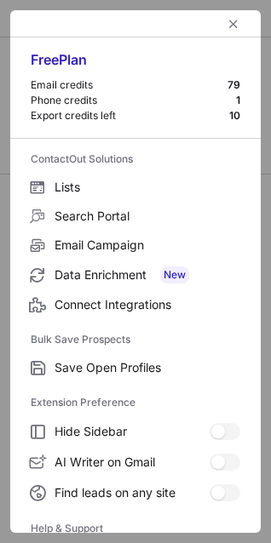
scroll to position [386, 271]
click at [225, 30] on div at bounding box center [213, 20] width 82 height 20
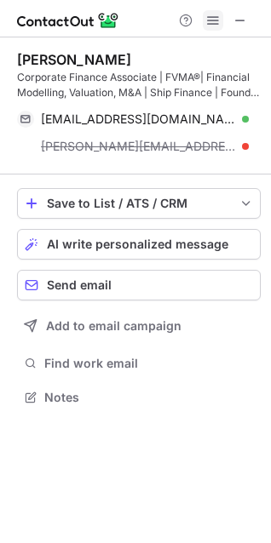
click at [213, 17] on span at bounding box center [213, 21] width 14 height 14
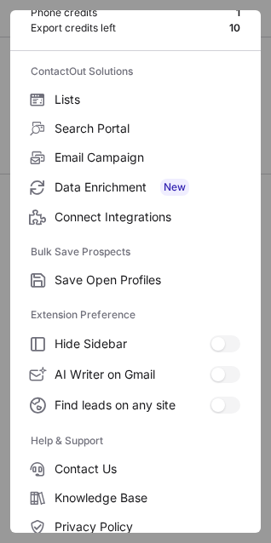
scroll to position [166, 0]
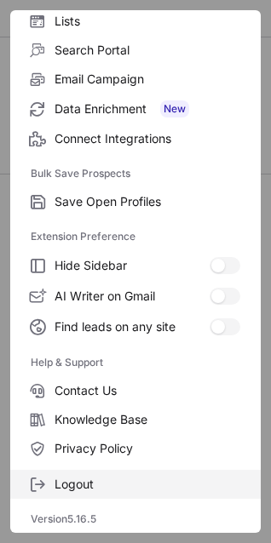
click at [107, 484] on span "Logout" at bounding box center [147, 484] width 186 height 15
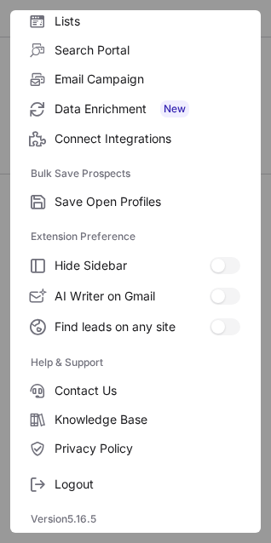
scroll to position [0, 0]
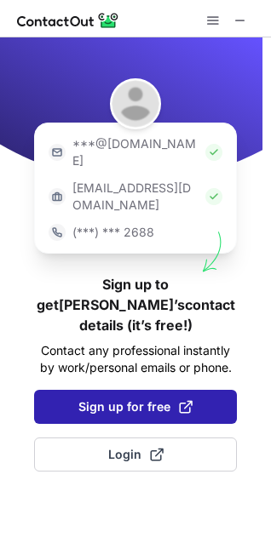
click at [129, 398] on span "Sign up for free" at bounding box center [135, 406] width 114 height 17
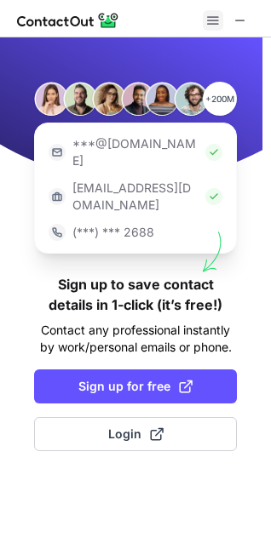
click at [217, 19] on span at bounding box center [213, 21] width 14 height 14
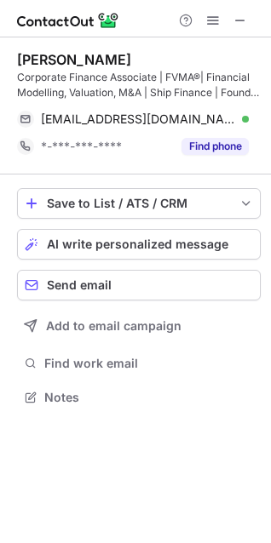
scroll to position [386, 271]
click at [217, 19] on span at bounding box center [213, 21] width 14 height 14
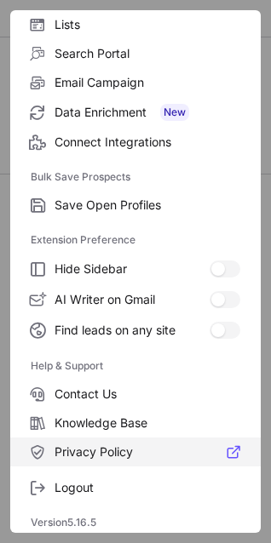
scroll to position [166, 0]
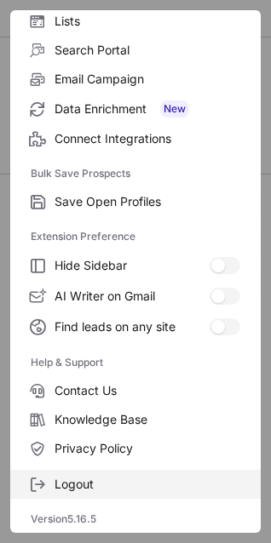
click at [135, 478] on span "Logout" at bounding box center [147, 484] width 186 height 15
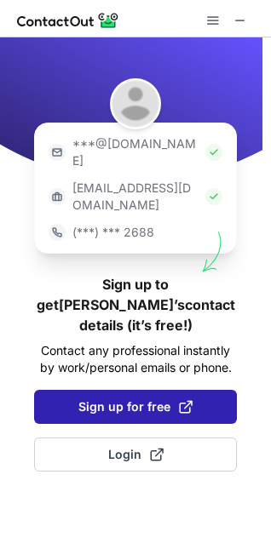
click at [187, 400] on span at bounding box center [186, 407] width 14 height 14
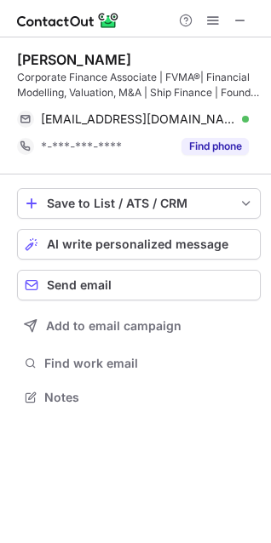
scroll to position [386, 271]
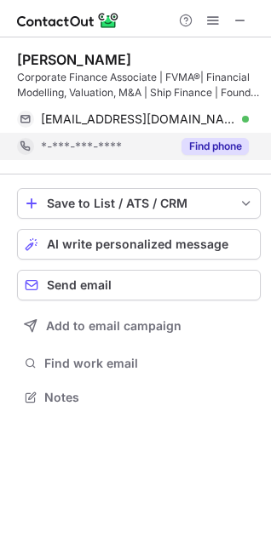
click at [214, 140] on button "Find phone" at bounding box center [214, 146] width 67 height 17
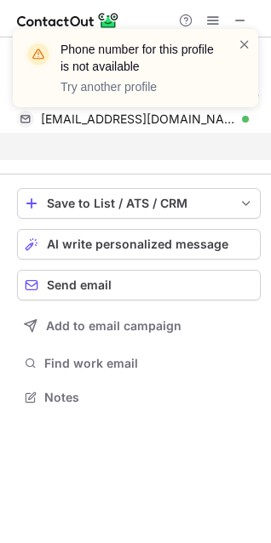
scroll to position [358, 271]
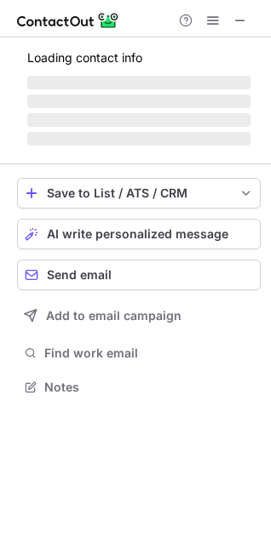
scroll to position [413, 271]
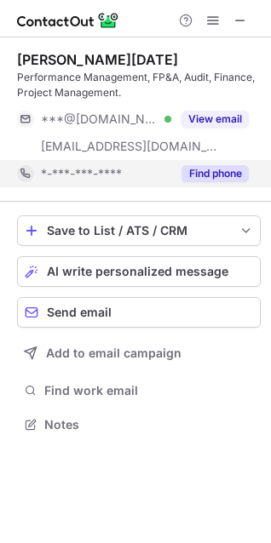
click at [226, 175] on button "Find phone" at bounding box center [214, 173] width 67 height 17
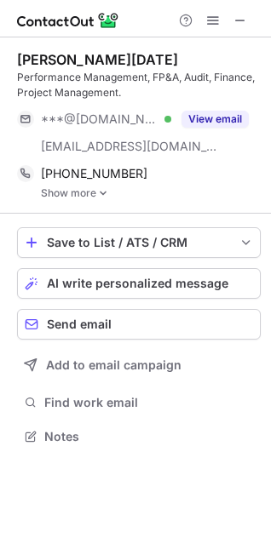
click at [67, 196] on link "Show more" at bounding box center [151, 193] width 220 height 12
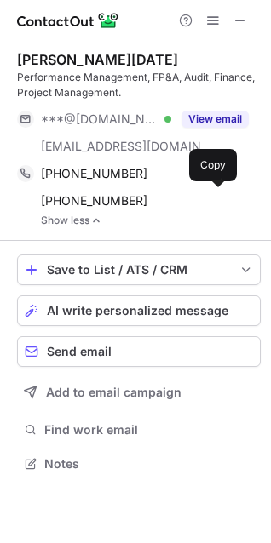
scroll to position [452, 271]
click at [48, 54] on div "Jawad Jamil Raja" at bounding box center [97, 59] width 161 height 17
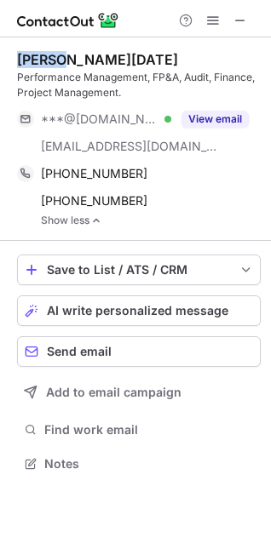
click at [48, 54] on div "Jawad Jamil Raja" at bounding box center [97, 59] width 161 height 17
copy div "Jawad"
click at [83, 59] on div "Jawad Jamil Raja" at bounding box center [97, 59] width 161 height 17
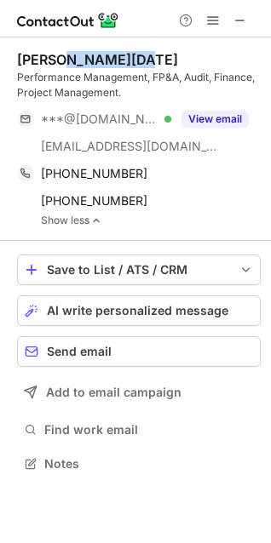
drag, startPoint x: 83, startPoint y: 59, endPoint x: 116, endPoint y: 56, distance: 32.5
click at [116, 56] on div "Jawad Jamil Raja" at bounding box center [97, 59] width 161 height 17
copy div "Jamil Raja"
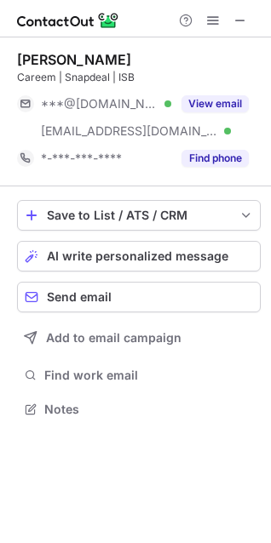
scroll to position [398, 271]
